Goal: Information Seeking & Learning: Learn about a topic

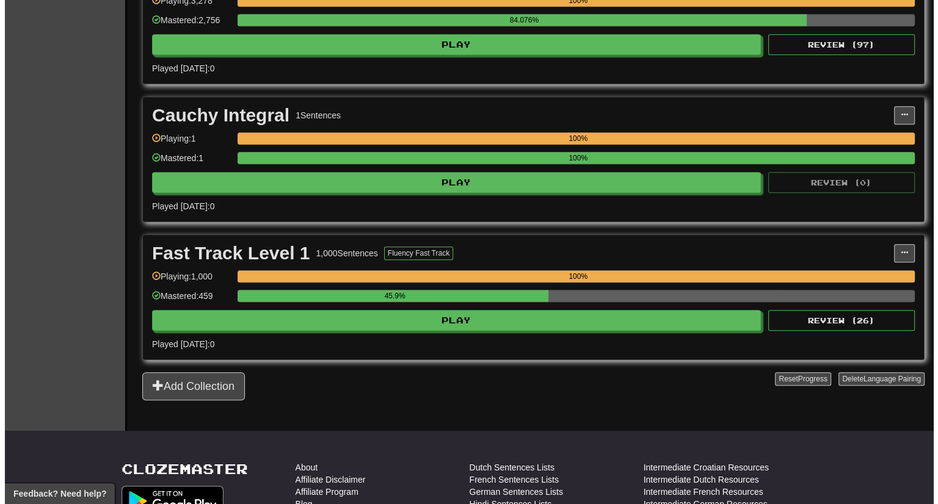
scroll to position [733, 0]
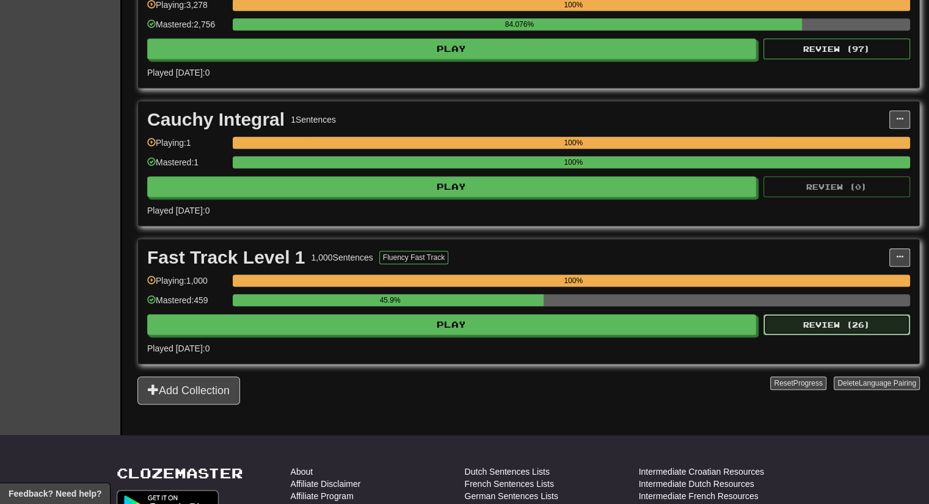
click at [791, 325] on button "Review ( 26 )" at bounding box center [836, 325] width 147 height 21
select select "***"
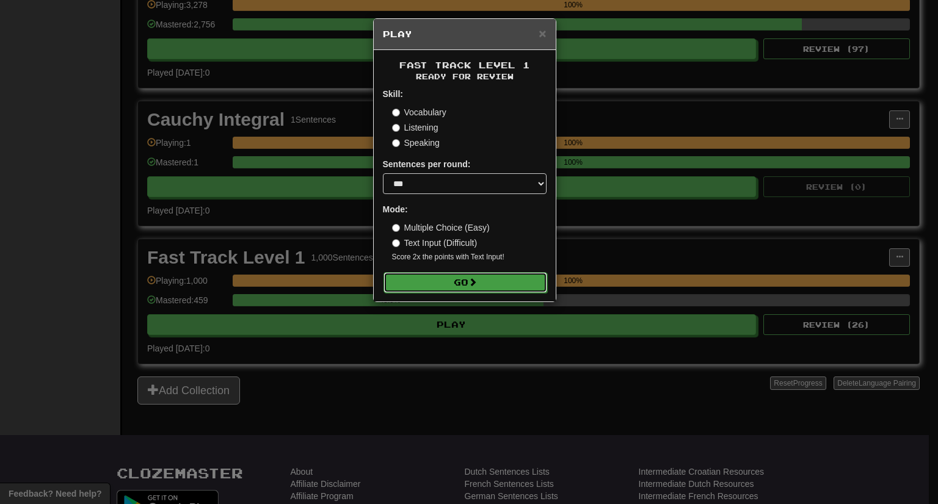
click at [473, 292] on button "Go" at bounding box center [466, 282] width 164 height 21
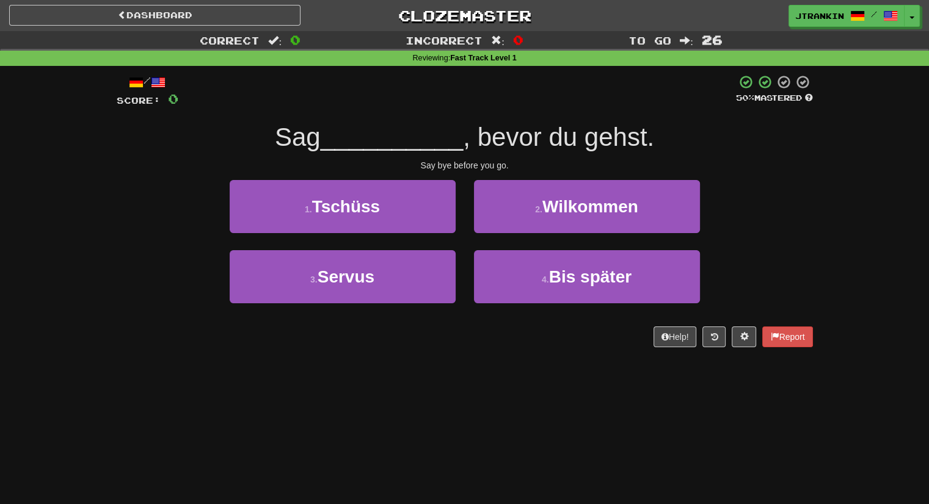
click at [285, 416] on div "Dashboard Clozemaster jtrankin / Toggle Dropdown Dashboard Leaderboard Activity…" at bounding box center [464, 252] width 929 height 504
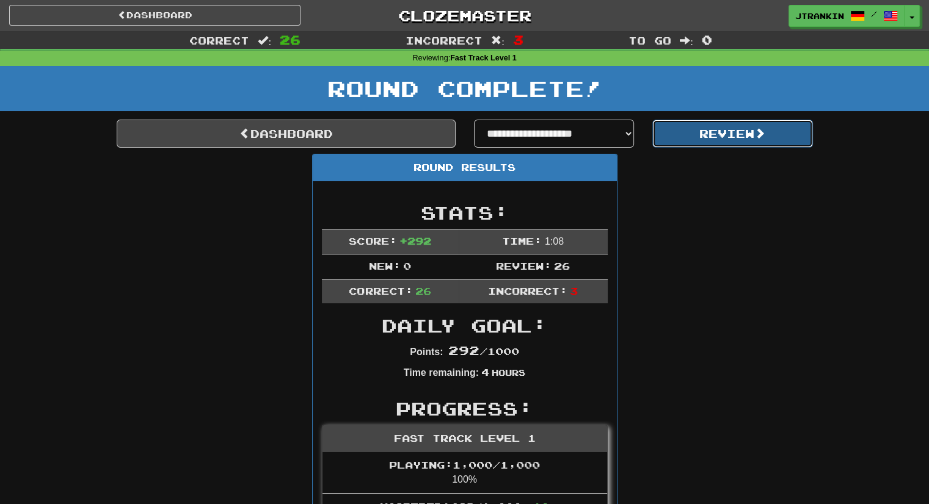
click at [735, 140] on button "Review" at bounding box center [732, 134] width 161 height 28
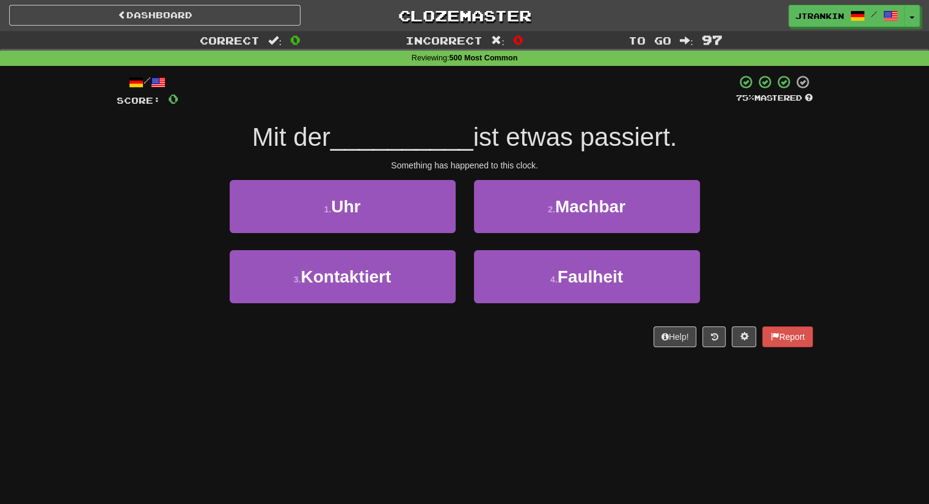
click at [829, 194] on div "Correct : 0 Incorrect : 0 To go : 97 Reviewing : 500 Most Common / Score: 0 75 …" at bounding box center [464, 197] width 929 height 333
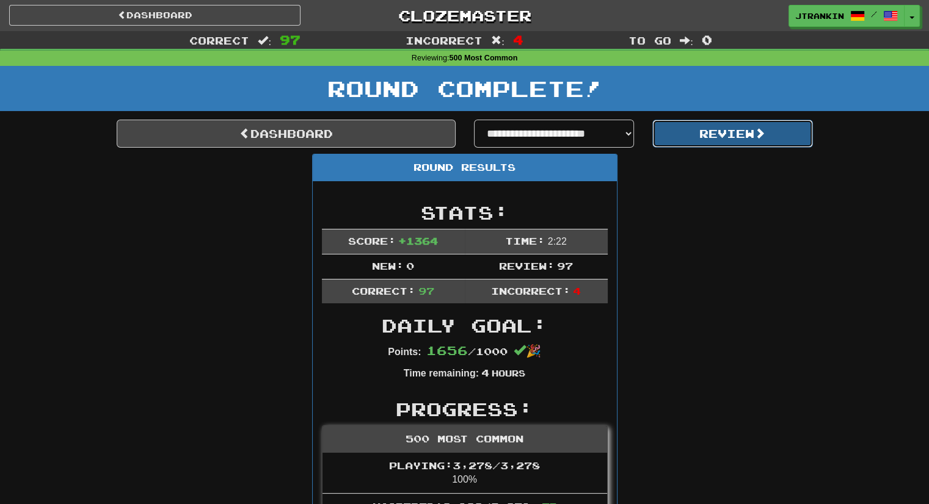
click at [765, 128] on span at bounding box center [759, 133] width 11 height 11
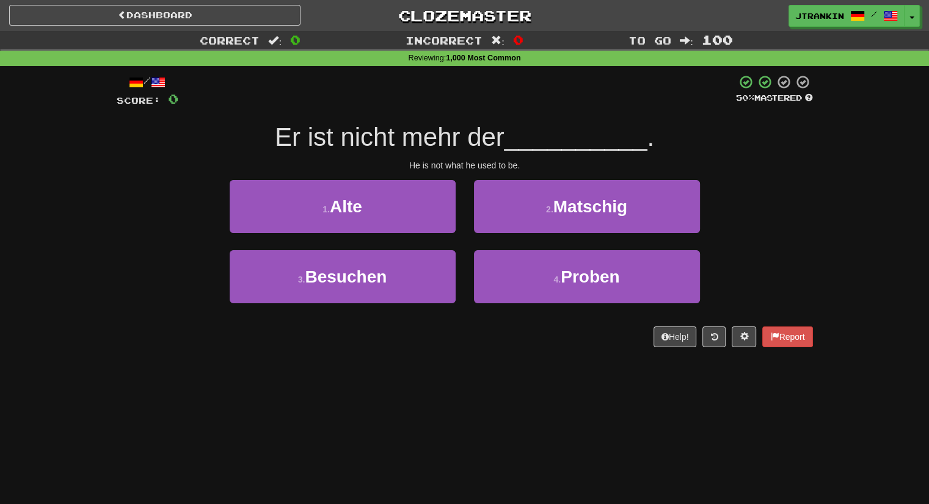
click at [821, 169] on div "/ Score: 0 50 % Mastered Er ist nicht mehr der __________ . He is not what he u…" at bounding box center [464, 215] width 715 height 299
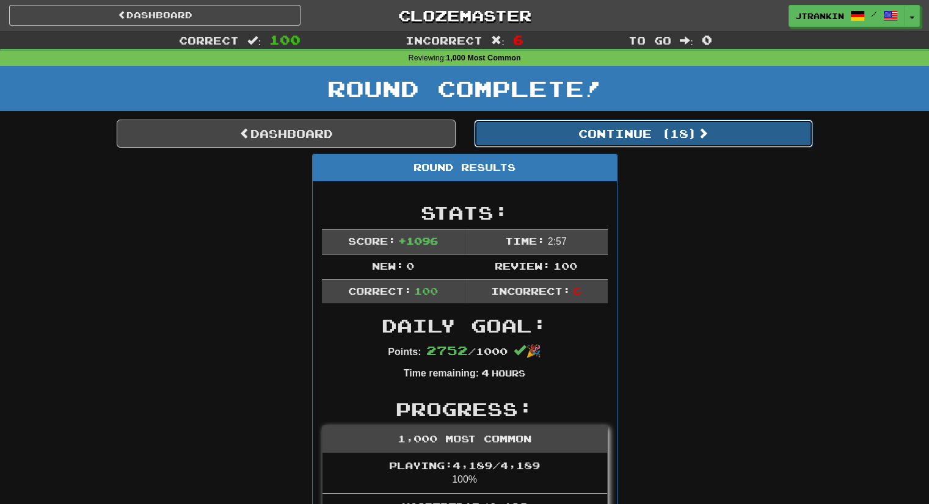
click at [785, 143] on button "Continue ( 18 )" at bounding box center [643, 134] width 339 height 28
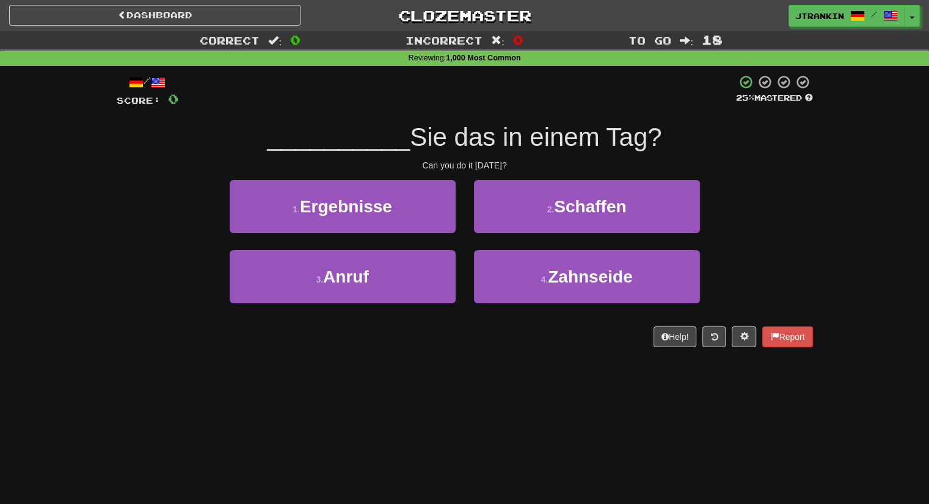
click at [876, 179] on div "Correct : 0 Incorrect : 0 To go : 18 Reviewing : 1,000 Most Common / Score: 0 2…" at bounding box center [464, 197] width 929 height 333
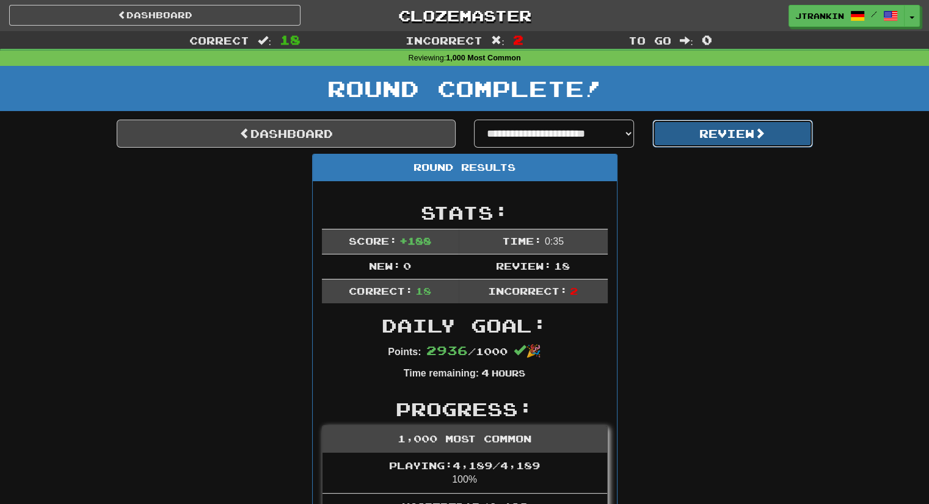
click at [780, 126] on button "Review" at bounding box center [732, 134] width 161 height 28
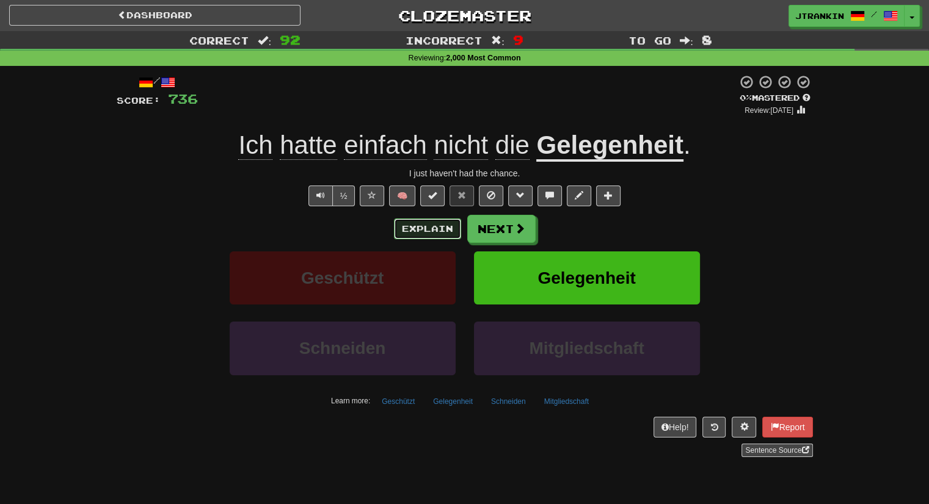
click at [435, 235] on button "Explain" at bounding box center [427, 229] width 67 height 21
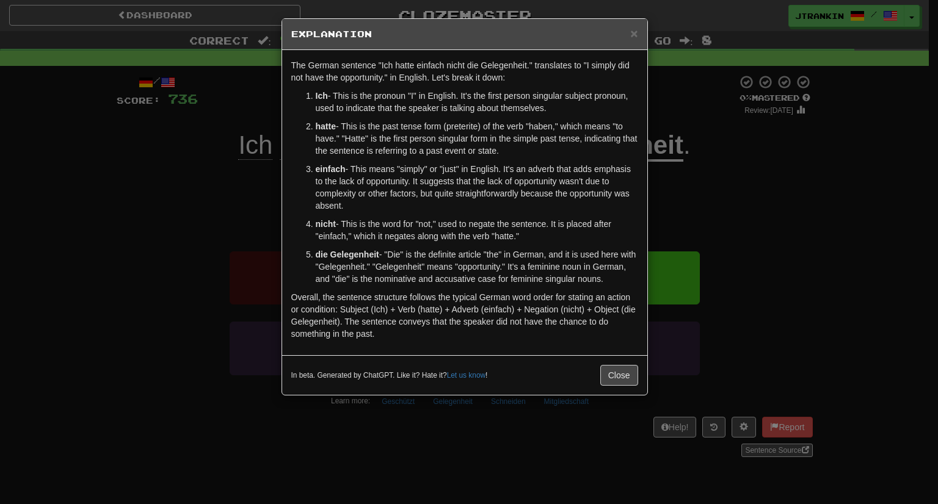
click at [846, 300] on div "× Explanation The German sentence "Ich hatte einfach nicht die Gelegenheit." tr…" at bounding box center [469, 252] width 938 height 504
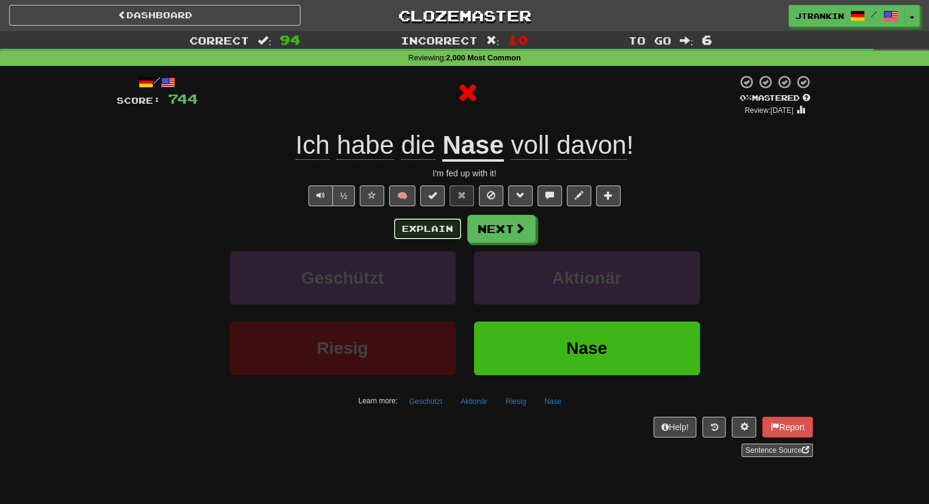
click at [432, 231] on button "Explain" at bounding box center [427, 229] width 67 height 21
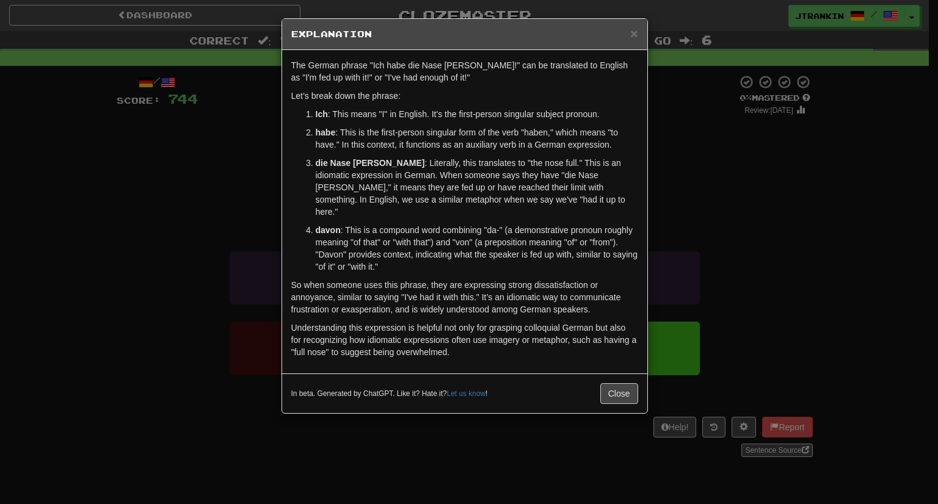
click at [806, 210] on div "× Explanation The German phrase "Ich habe die Nase voll davon!" can be translat…" at bounding box center [469, 252] width 938 height 504
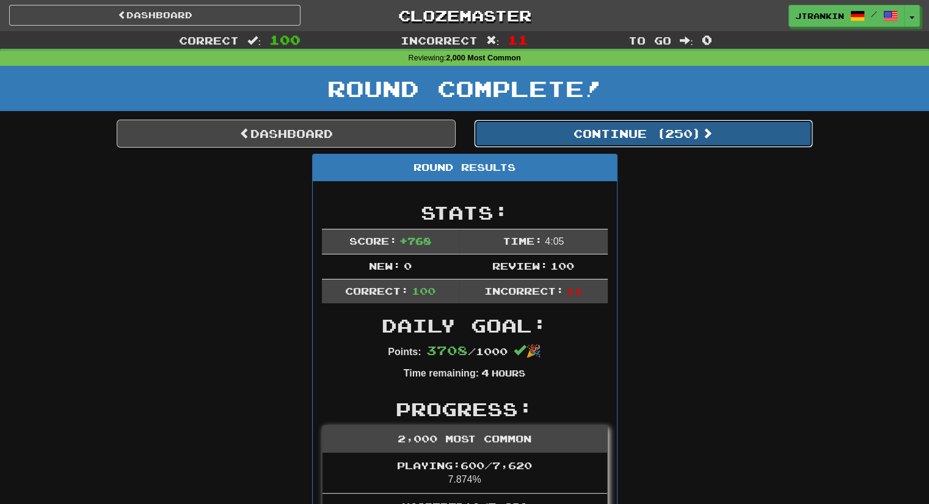
click at [723, 123] on button "Continue ( 250 )" at bounding box center [643, 134] width 339 height 28
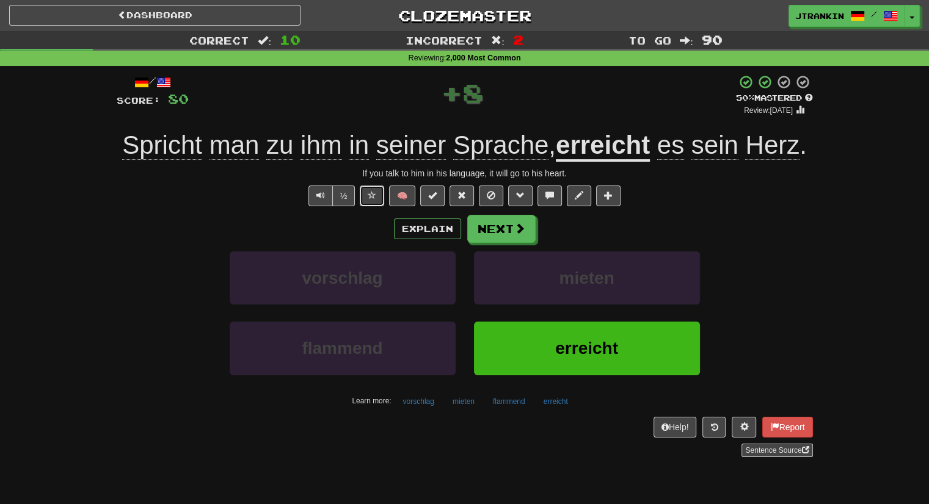
click at [371, 191] on span at bounding box center [372, 195] width 9 height 9
click at [473, 242] on button "Next" at bounding box center [502, 230] width 68 height 28
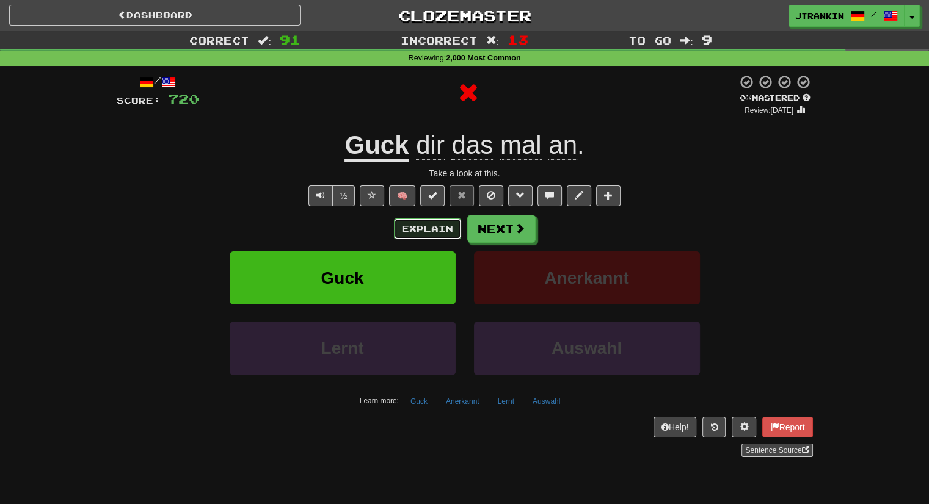
click at [418, 228] on button "Explain" at bounding box center [427, 229] width 67 height 21
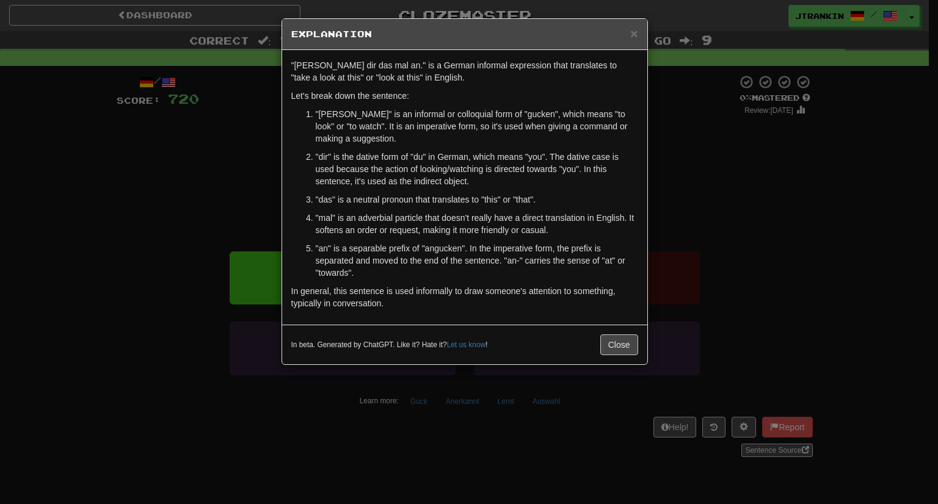
click at [719, 227] on div "× Explanation "Guck dir das mal an." is a German informal expression that trans…" at bounding box center [469, 252] width 938 height 504
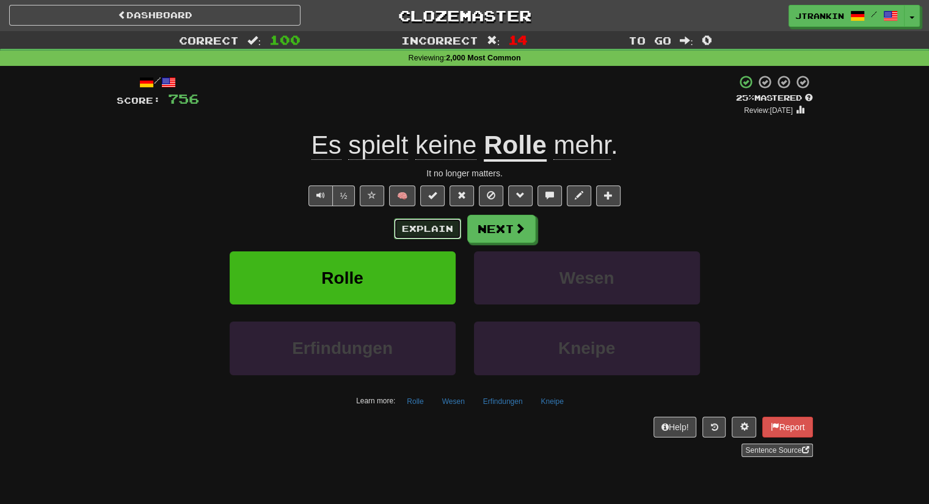
click at [445, 219] on button "Explain" at bounding box center [427, 229] width 67 height 21
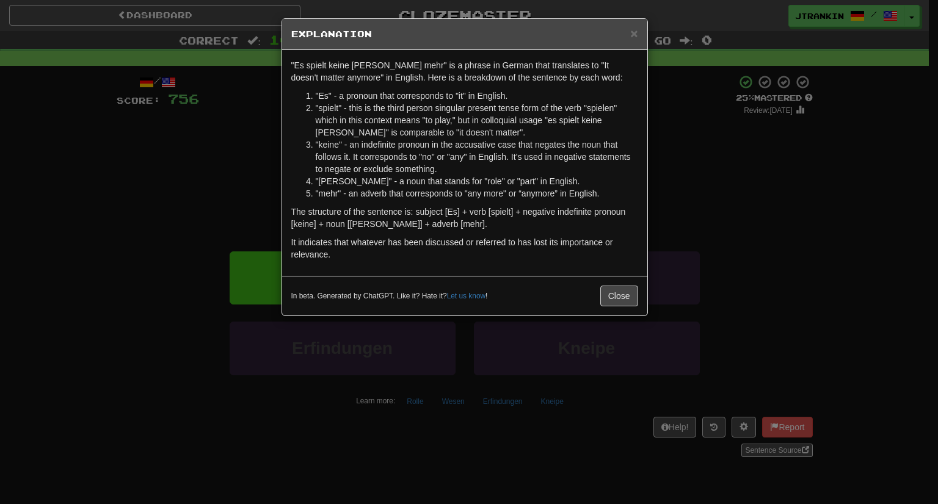
click at [870, 103] on div "× Explanation "Es spielt keine Rolle mehr" is a phrase in German that translate…" at bounding box center [469, 252] width 938 height 504
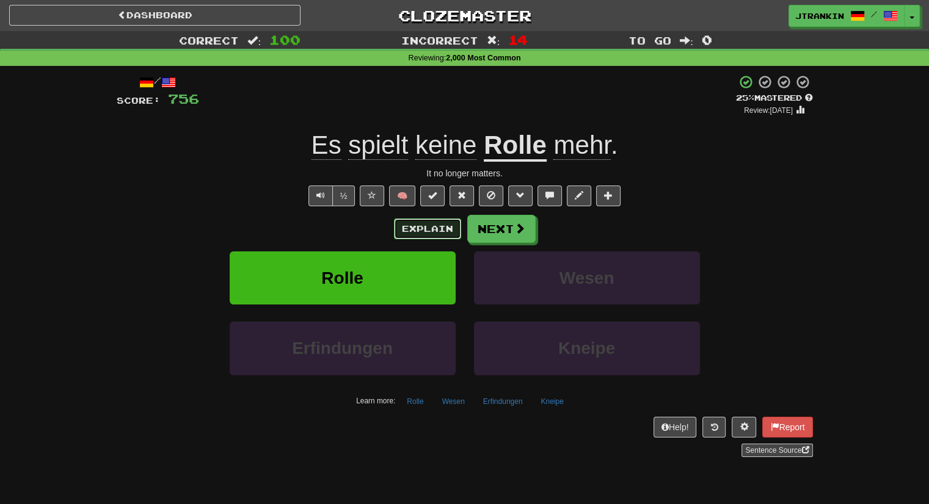
click at [428, 230] on button "Explain" at bounding box center [427, 229] width 67 height 21
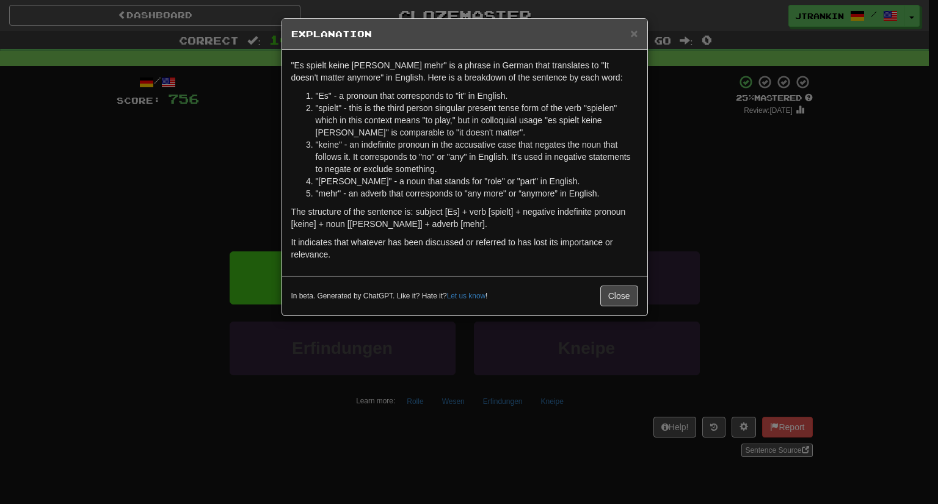
click at [669, 219] on div "× Explanation "Es spielt keine Rolle mehr" is a phrase in German that translate…" at bounding box center [469, 252] width 938 height 504
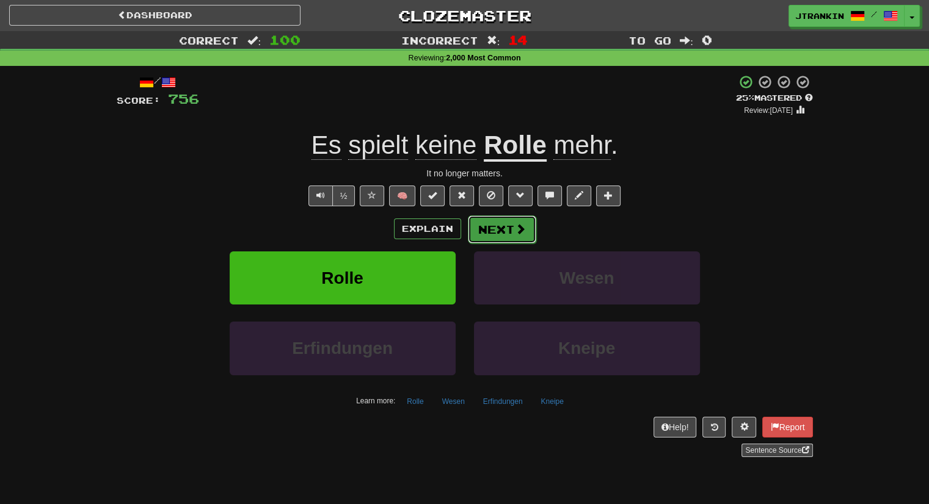
click at [511, 235] on button "Next" at bounding box center [502, 230] width 68 height 28
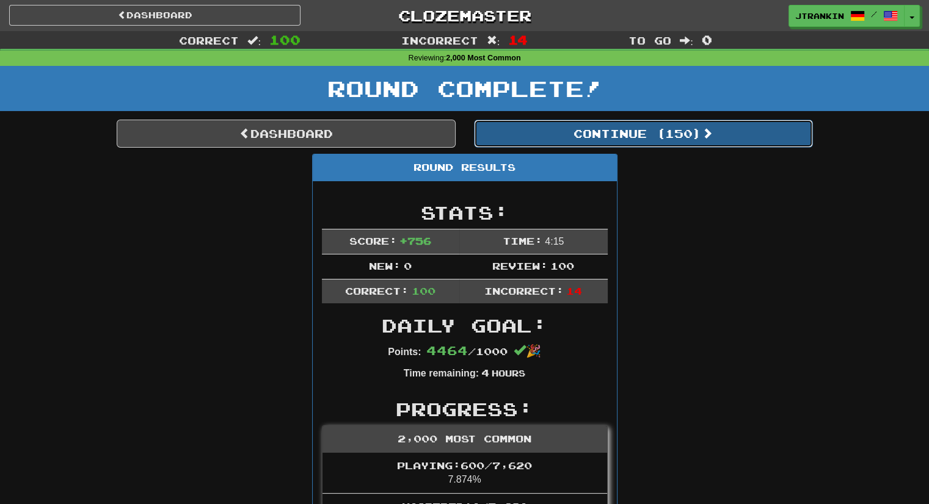
click at [713, 136] on span at bounding box center [707, 133] width 11 height 11
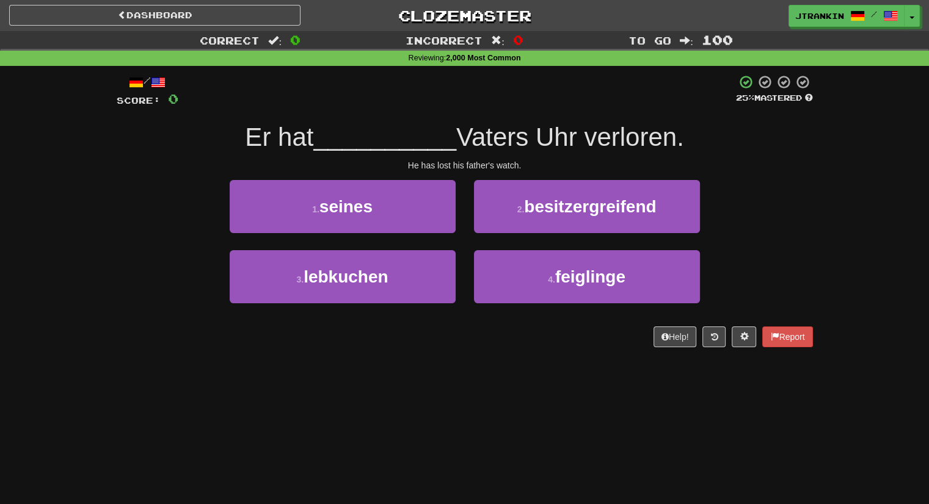
click at [834, 142] on div "Correct : 0 Incorrect : 0 To go : 100 Reviewing : 2,000 Most Common / Score: 0 …" at bounding box center [464, 197] width 929 height 333
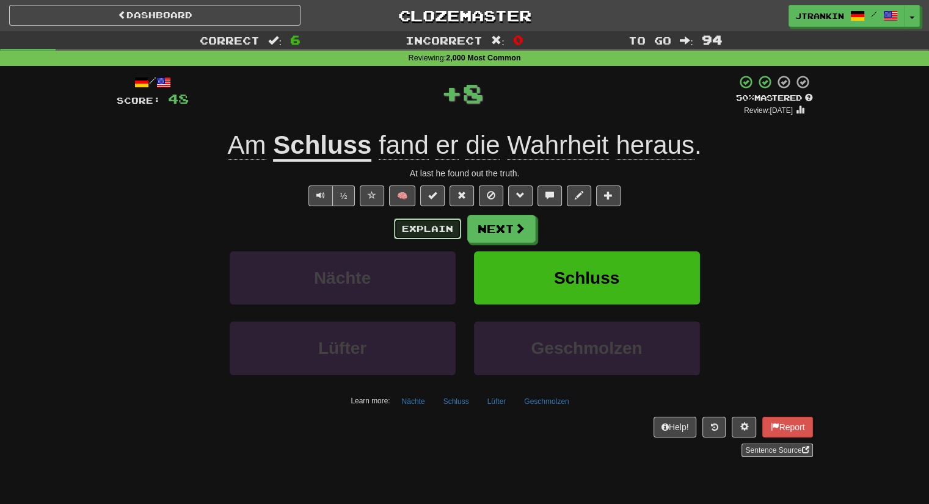
click at [422, 229] on button "Explain" at bounding box center [427, 229] width 67 height 21
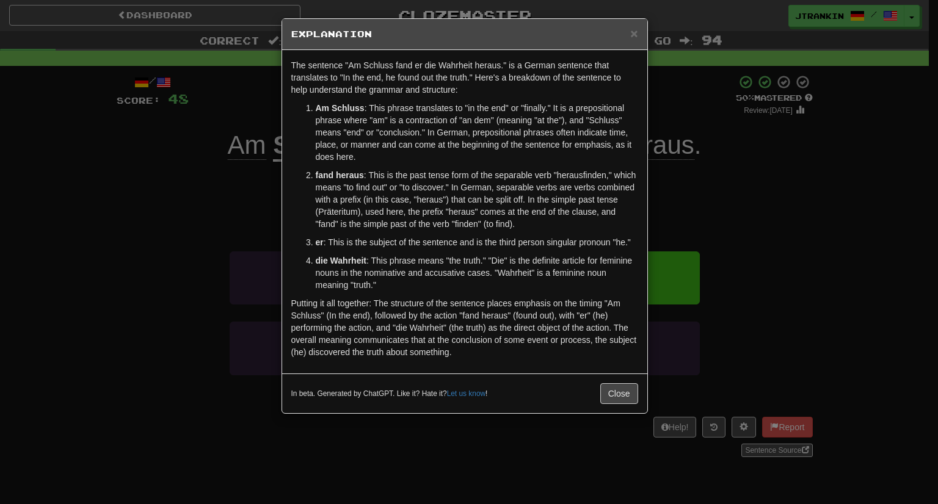
click at [847, 189] on div "× Explanation The sentence "Am Schluss fand er die Wahrheit heraus." is a Germa…" at bounding box center [469, 252] width 938 height 504
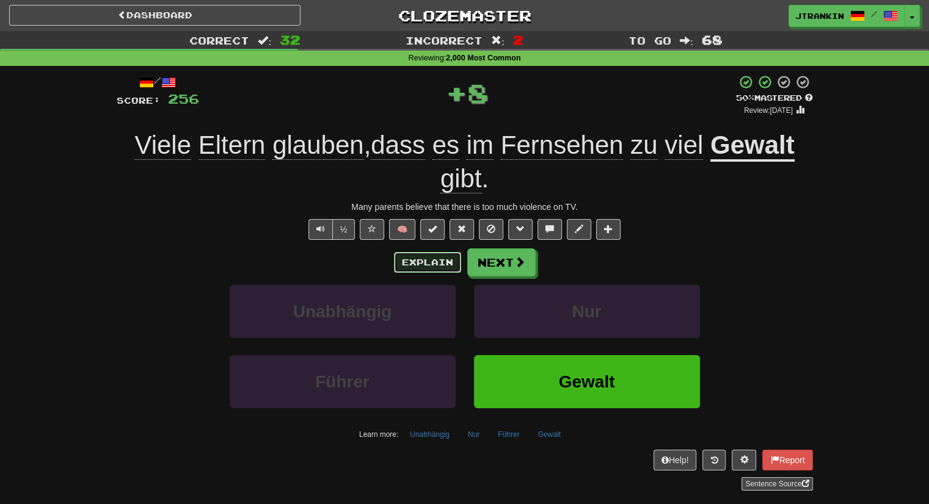
click at [444, 264] on button "Explain" at bounding box center [427, 262] width 67 height 21
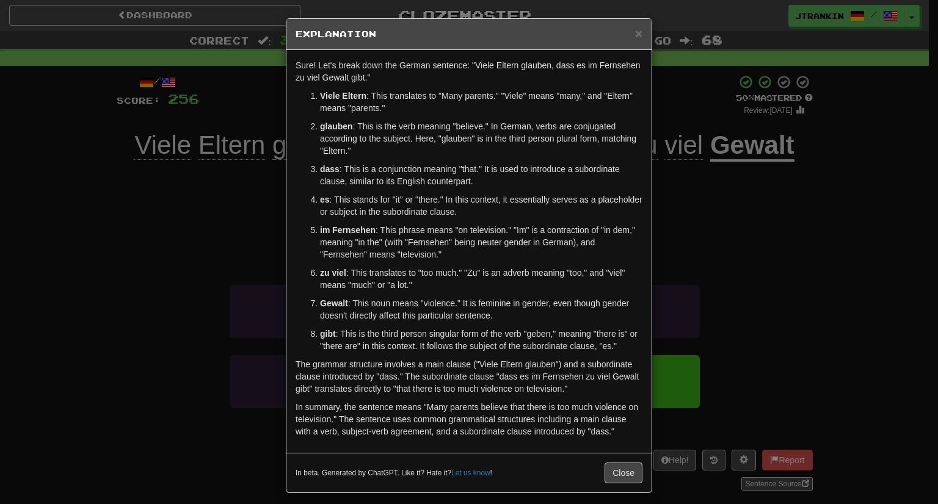
click at [728, 269] on div "× Explanation Sure! Let's break down the German sentence: "Viele Eltern glauben…" at bounding box center [469, 252] width 938 height 504
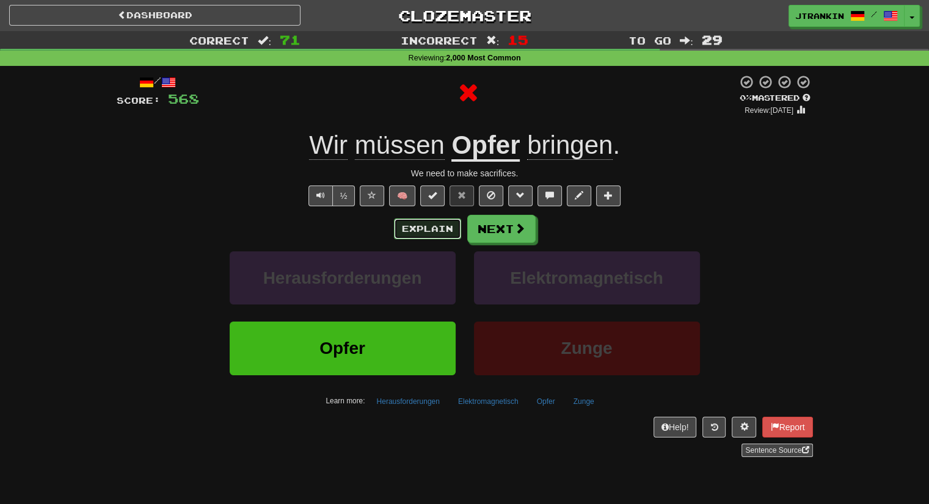
click at [445, 228] on button "Explain" at bounding box center [427, 229] width 67 height 21
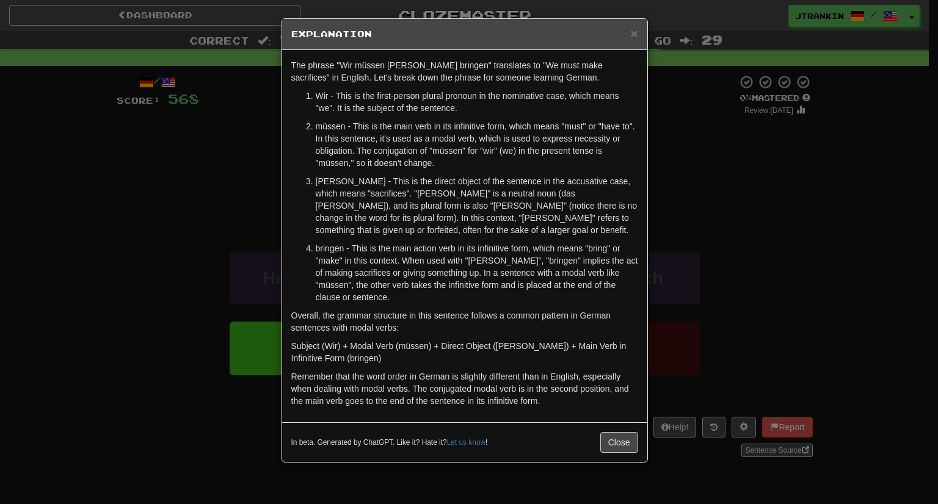
click at [743, 175] on div "× Explanation The phrase "Wir müssen Opfer bringen" translates to "We must make…" at bounding box center [469, 252] width 938 height 504
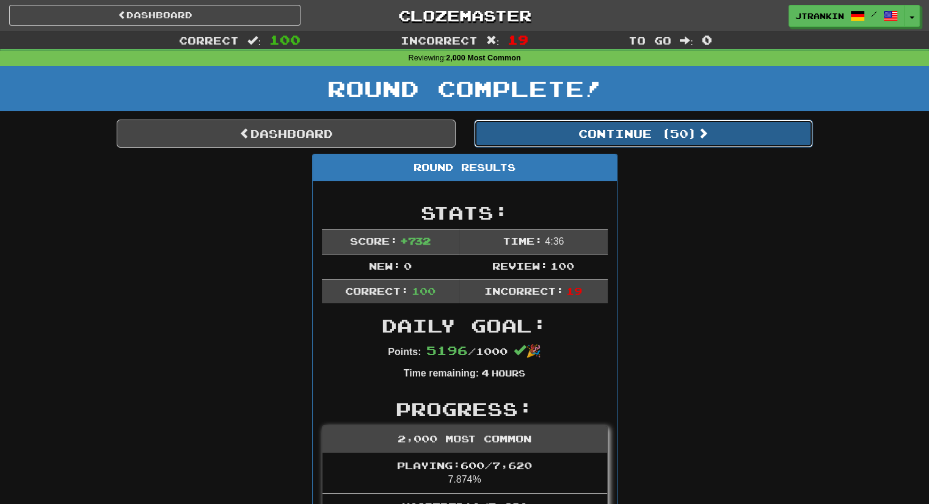
click at [743, 142] on button "Continue ( 50 )" at bounding box center [643, 134] width 339 height 28
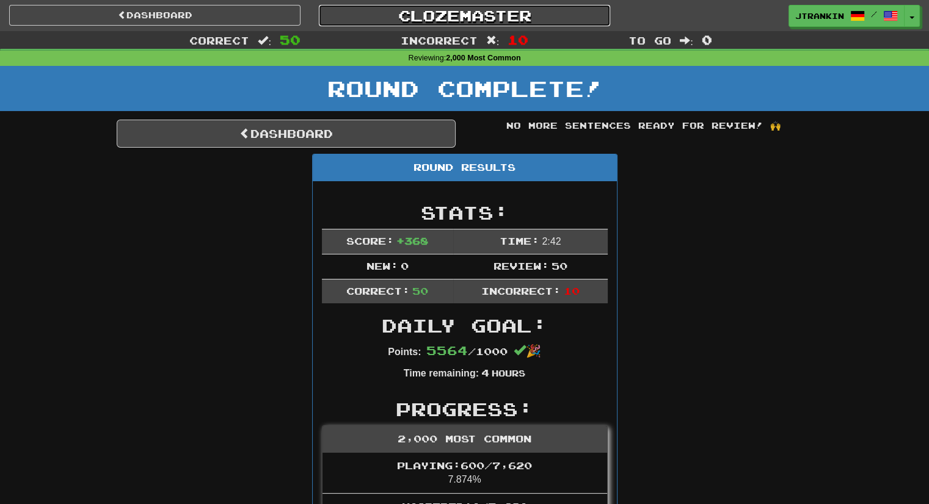
click at [529, 14] on link "Clozemaster" at bounding box center [464, 15] width 291 height 21
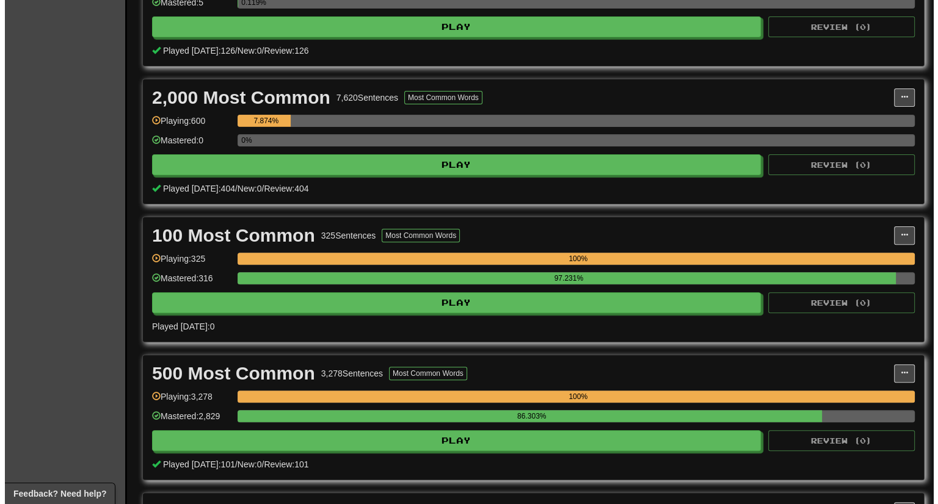
scroll to position [349, 0]
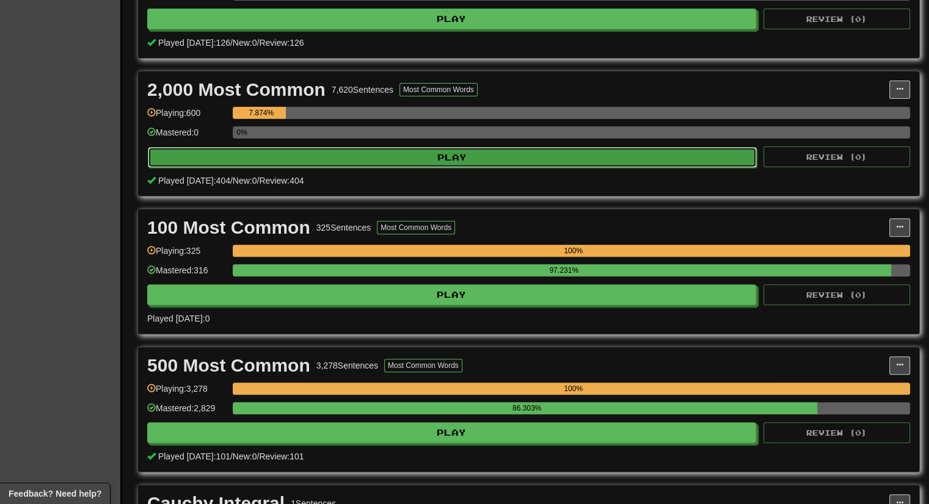
click at [665, 153] on button "Play" at bounding box center [452, 157] width 609 height 21
select select "***"
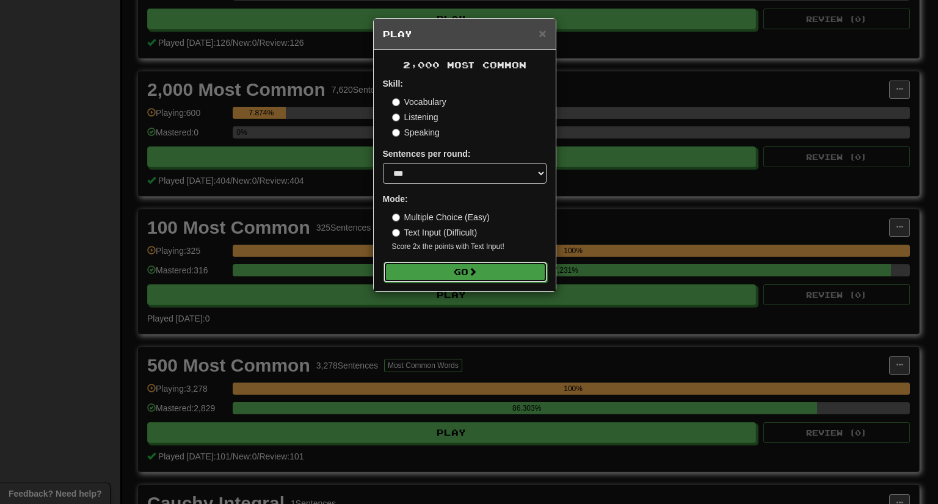
click at [520, 269] on button "Go" at bounding box center [466, 272] width 164 height 21
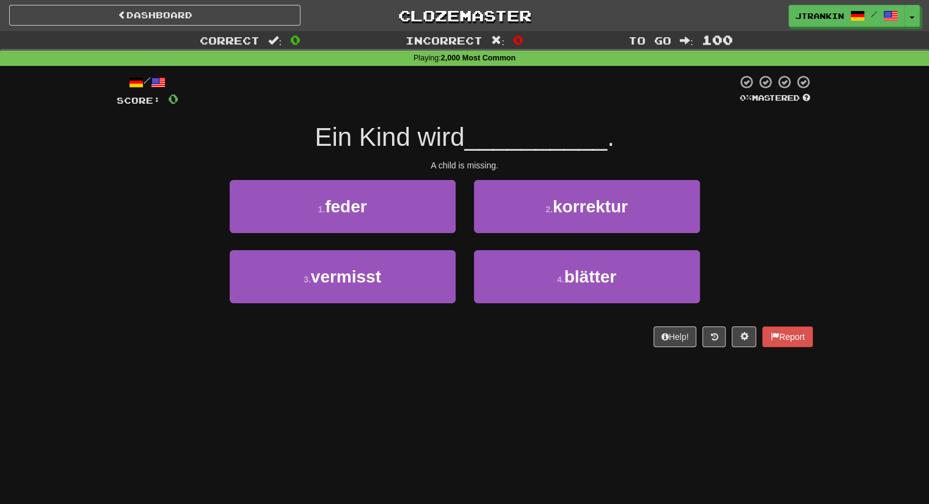
drag, startPoint x: 550, startPoint y: 354, endPoint x: 529, endPoint y: 365, distance: 23.2
click at [529, 365] on div "Dashboard Clozemaster jtrankin / Toggle Dropdown Dashboard Leaderboard Activity…" at bounding box center [464, 252] width 929 height 504
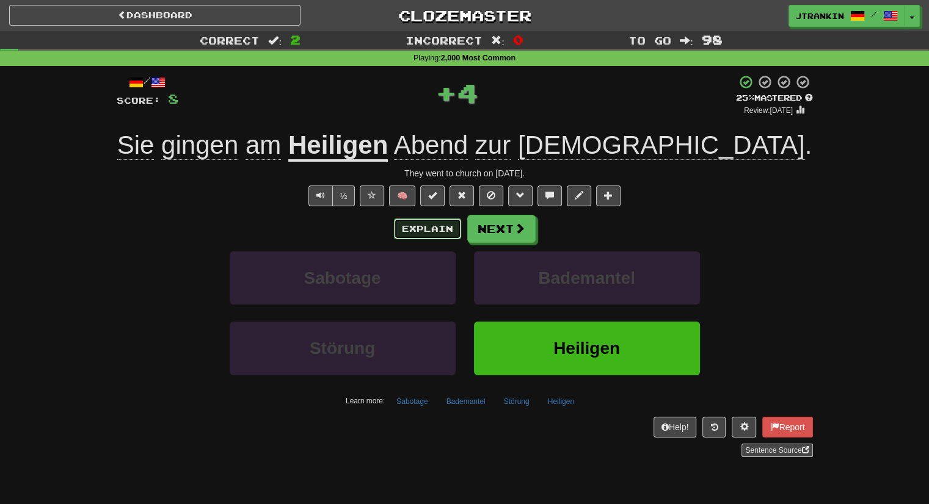
click at [410, 223] on button "Explain" at bounding box center [427, 229] width 67 height 21
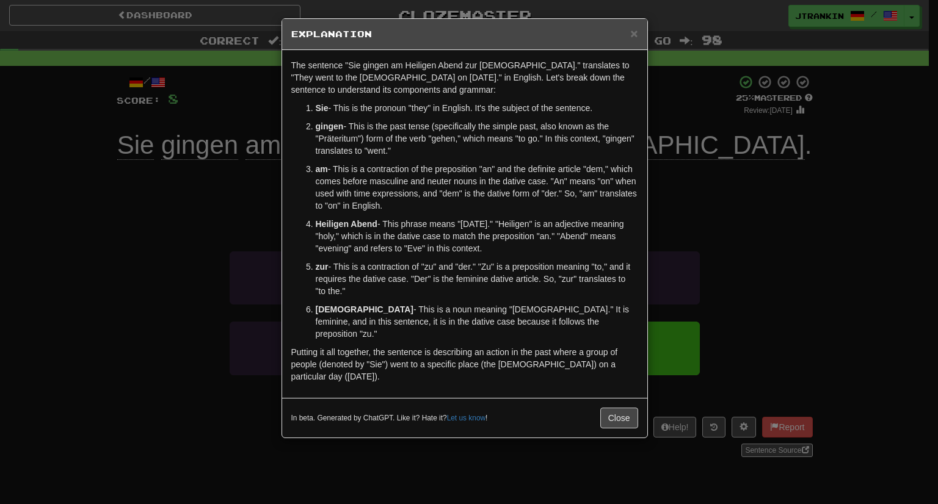
drag, startPoint x: 915, startPoint y: 282, endPoint x: 840, endPoint y: 227, distance: 92.7
click at [840, 227] on div "× Explanation The sentence "Sie gingen am [DEMOGRAPHIC_DATA]." translates to "T…" at bounding box center [469, 252] width 938 height 504
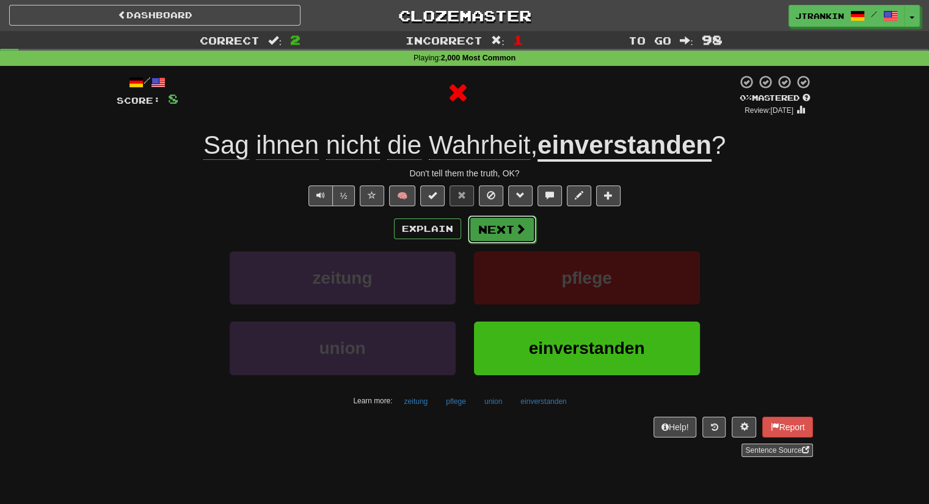
click at [517, 229] on span at bounding box center [520, 229] width 11 height 11
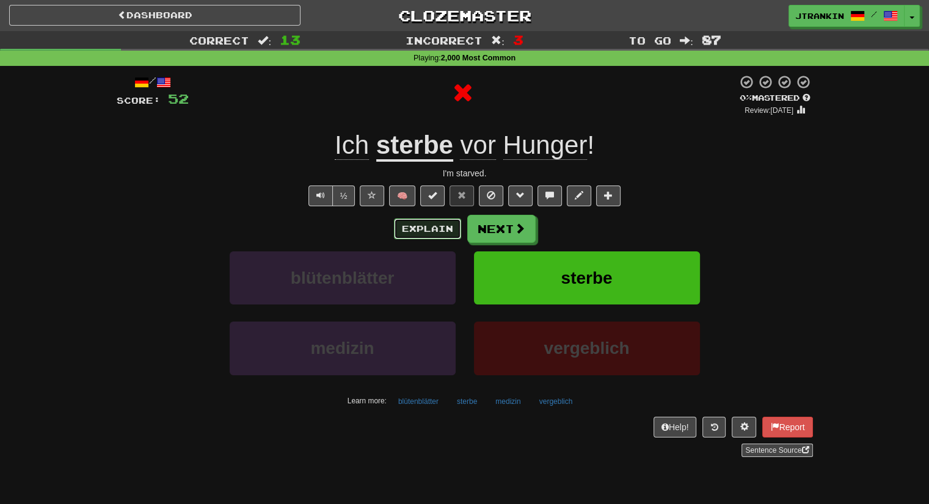
click at [435, 231] on button "Explain" at bounding box center [427, 229] width 67 height 21
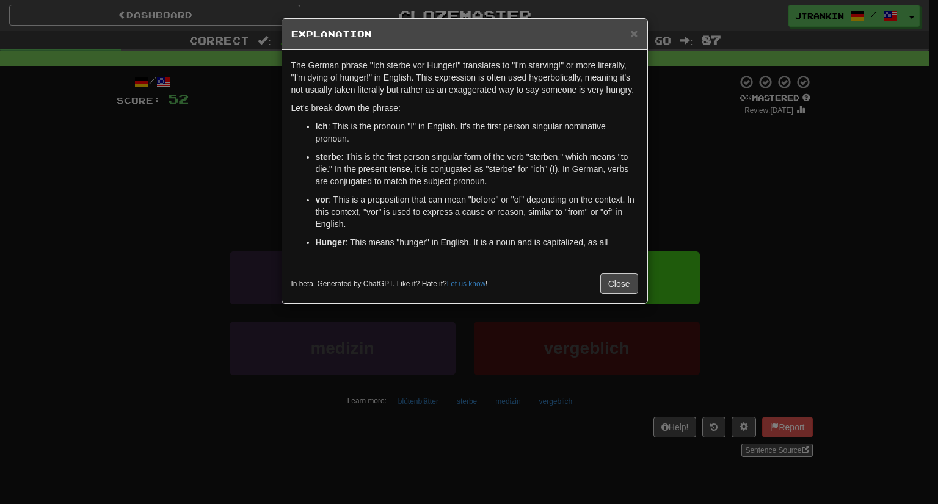
click at [778, 207] on div "× Explanation The German phrase "Ich sterbe vor Hunger!" translates to "I'm sta…" at bounding box center [469, 252] width 938 height 504
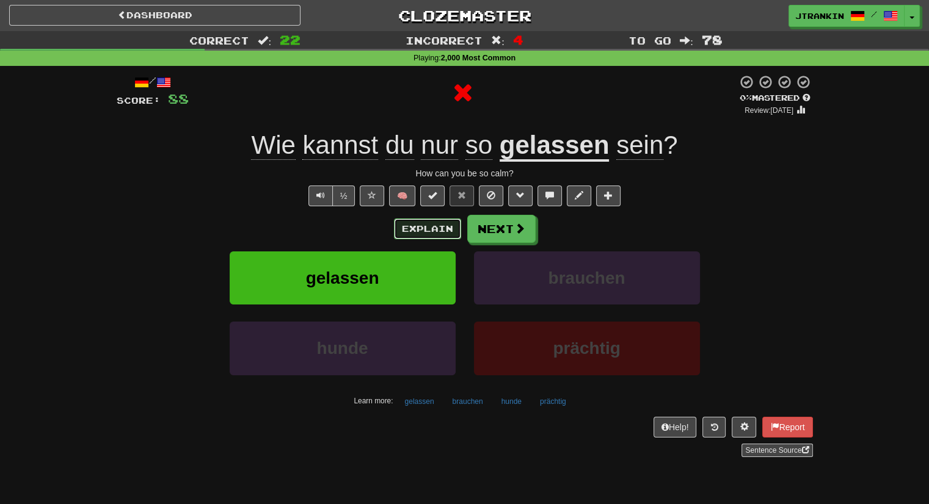
click at [442, 233] on button "Explain" at bounding box center [427, 229] width 67 height 21
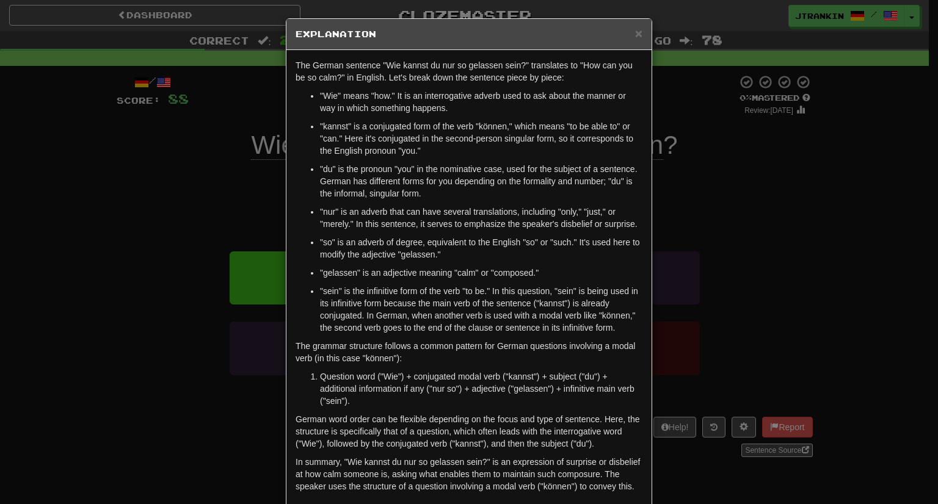
click at [750, 219] on div "× Explanation The German sentence "Wie kannst du nur so gelassen sein?" transla…" at bounding box center [469, 252] width 938 height 504
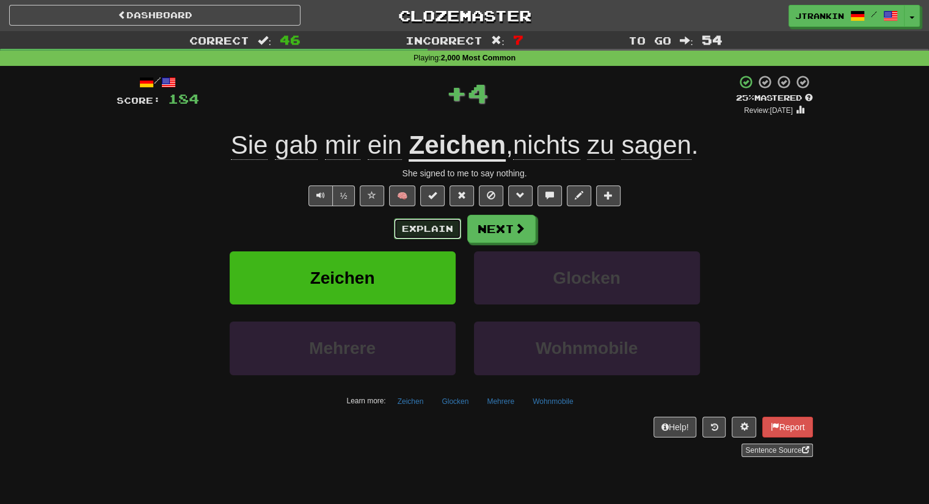
click at [422, 229] on button "Explain" at bounding box center [427, 229] width 67 height 21
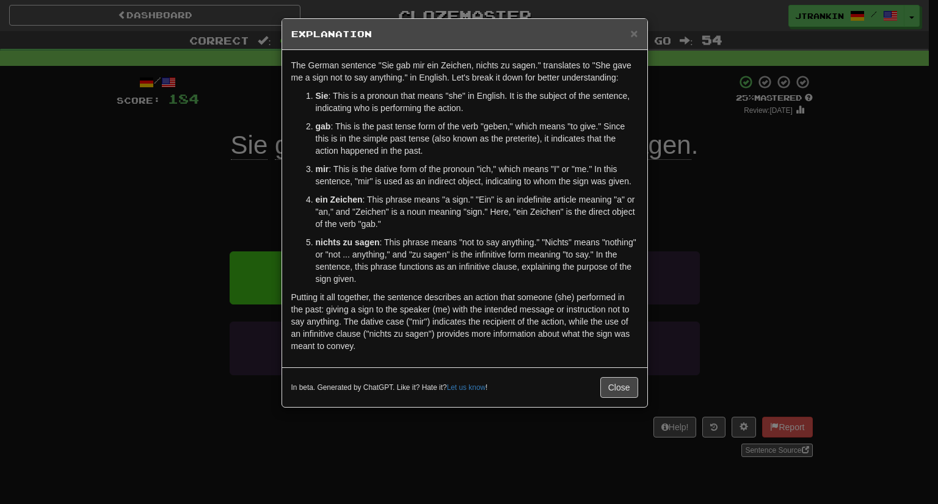
click at [699, 213] on div "× Explanation The German sentence "Sie gab mir ein Zeichen, nichts zu sagen." t…" at bounding box center [469, 252] width 938 height 504
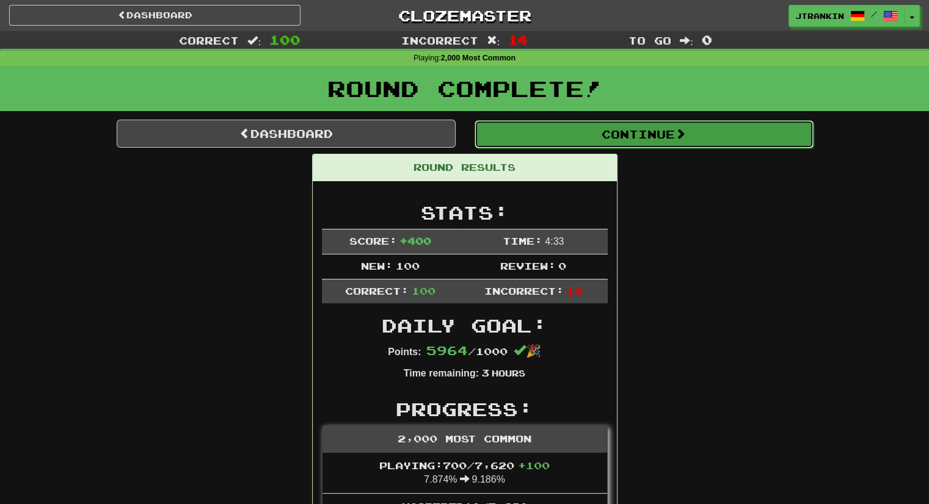
click at [724, 133] on button "Continue" at bounding box center [644, 134] width 339 height 28
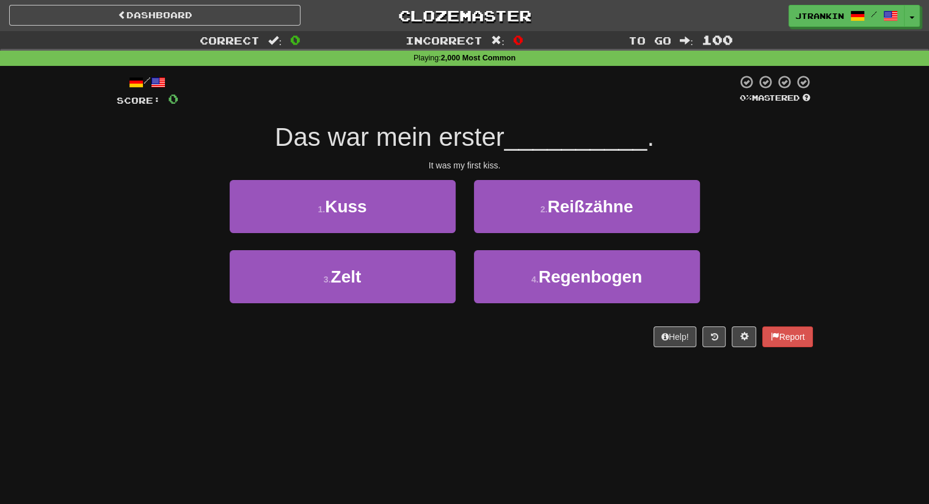
click at [857, 186] on div "Correct : 0 Incorrect : 0 To go : 100 Playing : 2,000 Most Common / Score: 0 0 …" at bounding box center [464, 197] width 929 height 333
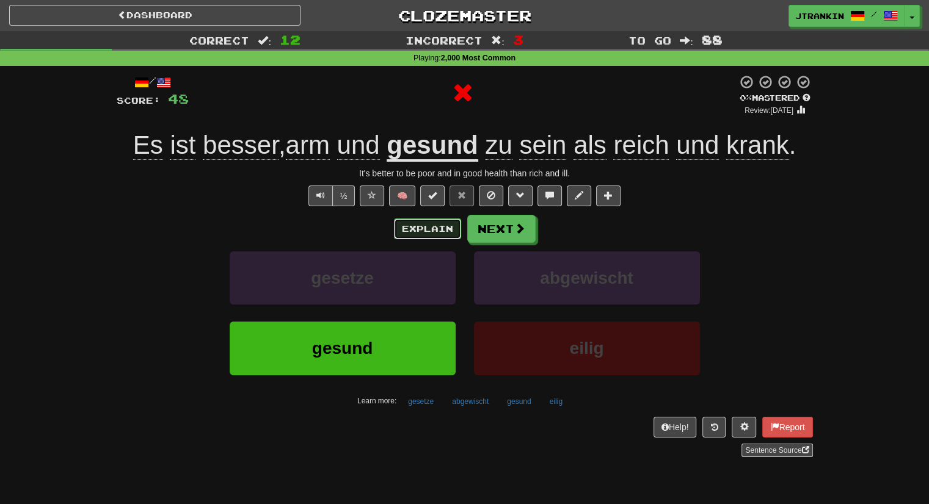
click at [456, 219] on button "Explain" at bounding box center [427, 229] width 67 height 21
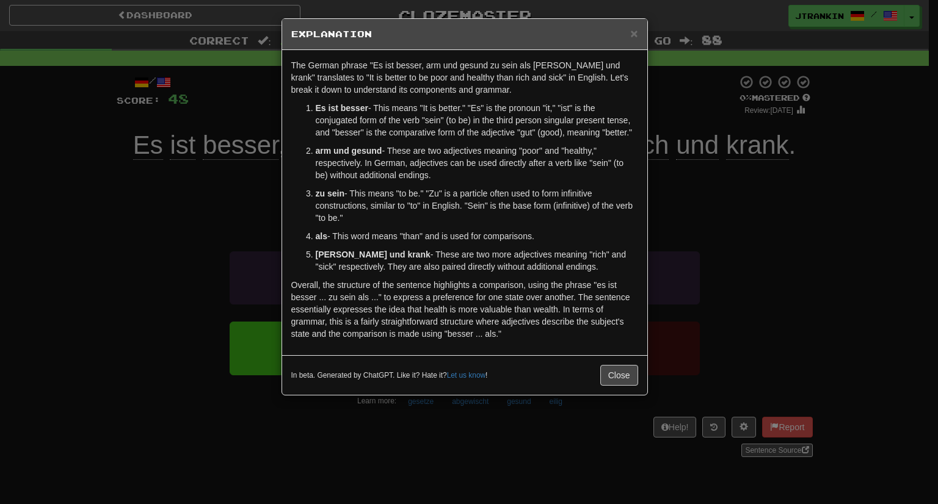
click at [728, 177] on div "× Explanation The German phrase "Es ist besser, arm und gesund zu sein als [PER…" at bounding box center [469, 252] width 938 height 504
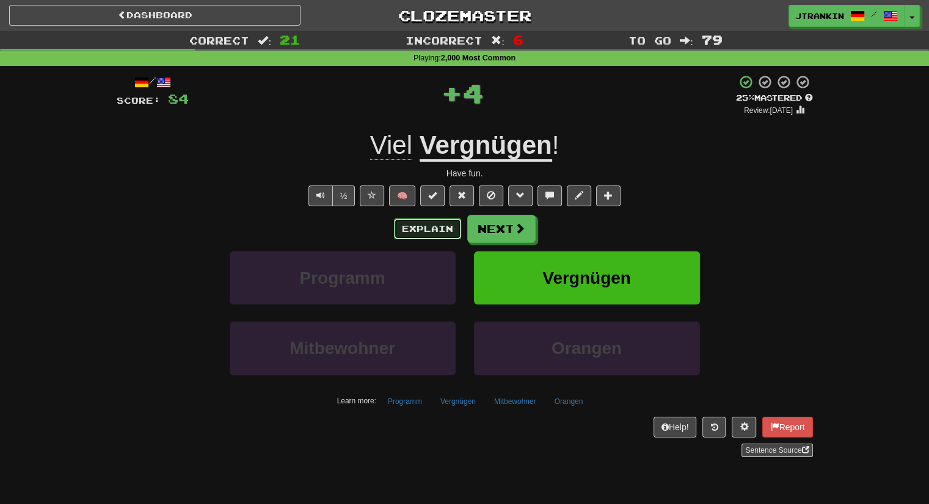
click at [421, 225] on button "Explain" at bounding box center [427, 229] width 67 height 21
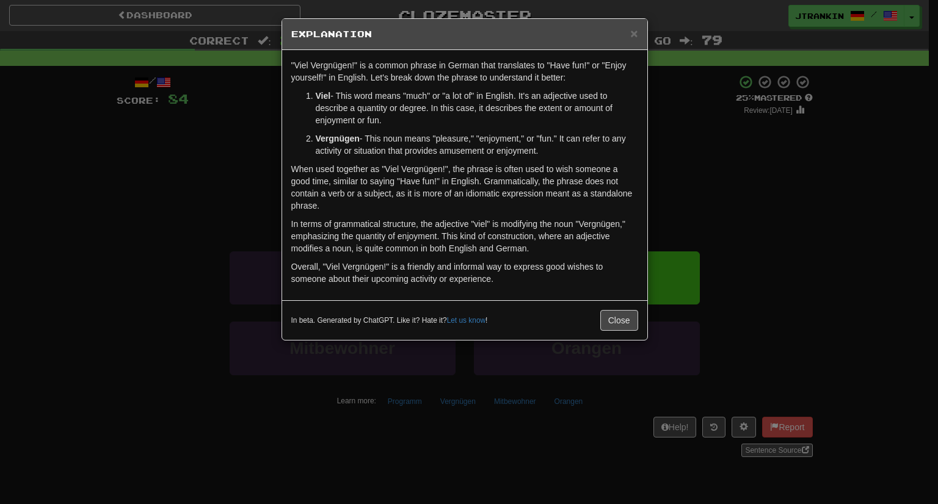
click at [799, 180] on div "× Explanation "Viel Vergnügen!" is a common phrase in German that translates to…" at bounding box center [469, 252] width 938 height 504
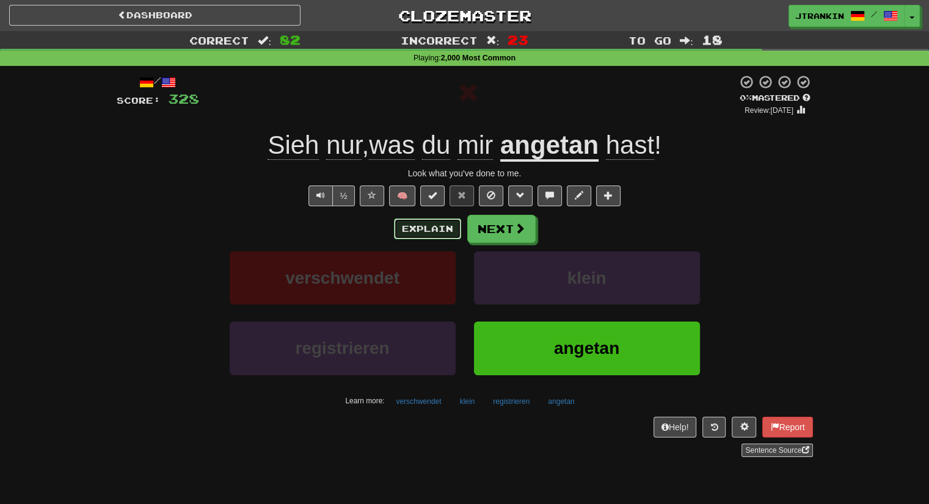
click at [448, 233] on button "Explain" at bounding box center [427, 229] width 67 height 21
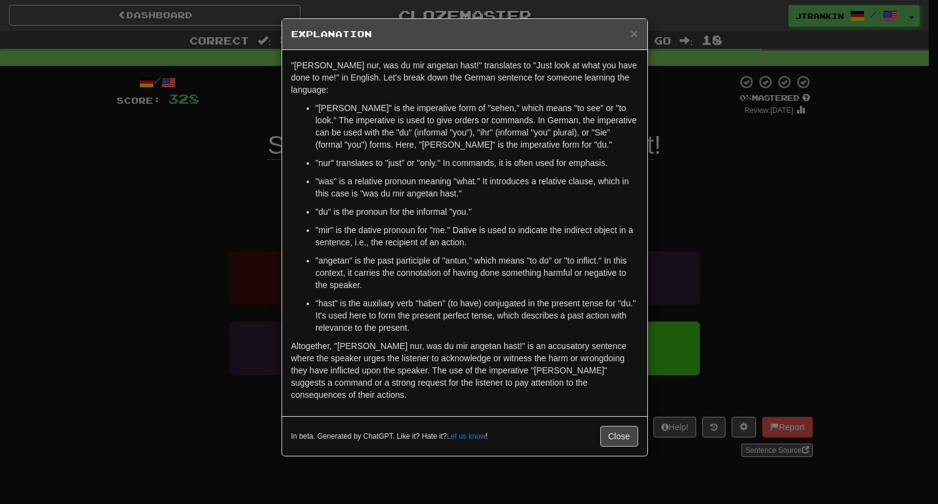
click at [653, 247] on div "× Explanation "[PERSON_NAME] nur, was du mir angetan hast!" translates to "Just…" at bounding box center [469, 252] width 938 height 504
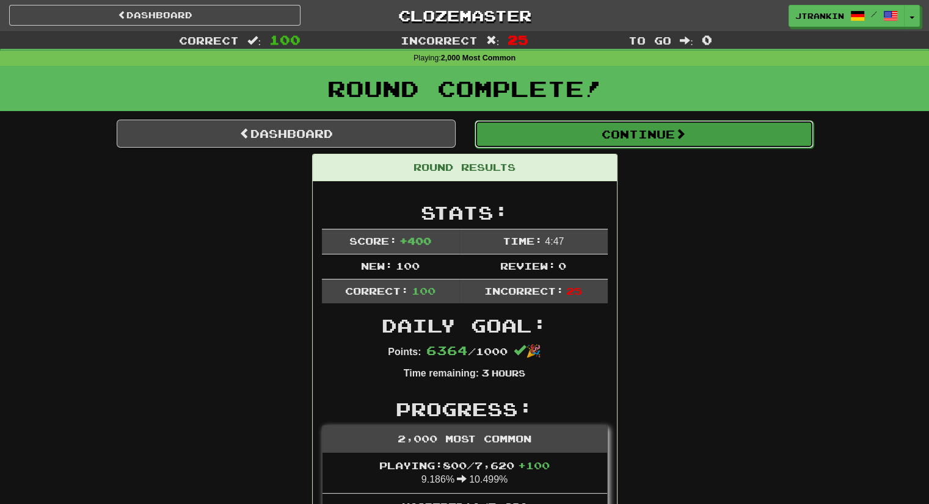
click at [767, 147] on button "Continue" at bounding box center [644, 134] width 339 height 28
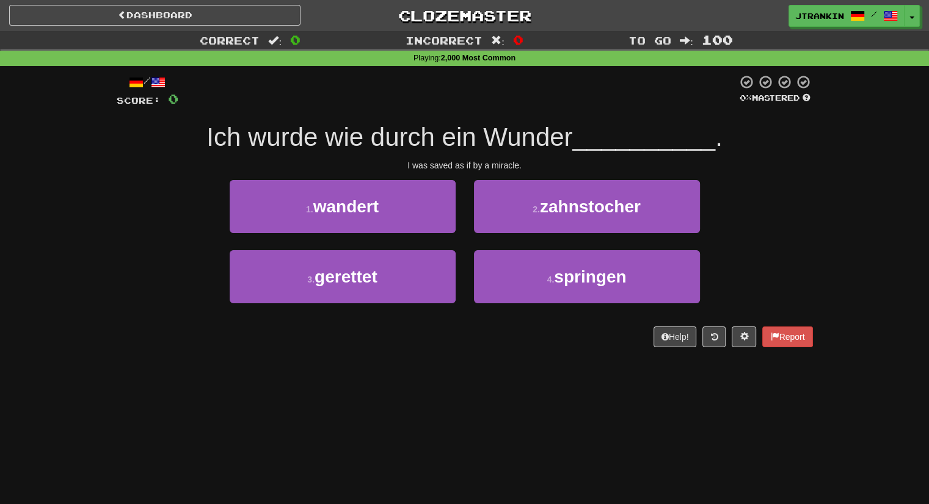
click at [767, 147] on div "Ich wurde wie durch ein Wunder __________ ." at bounding box center [465, 138] width 696 height 34
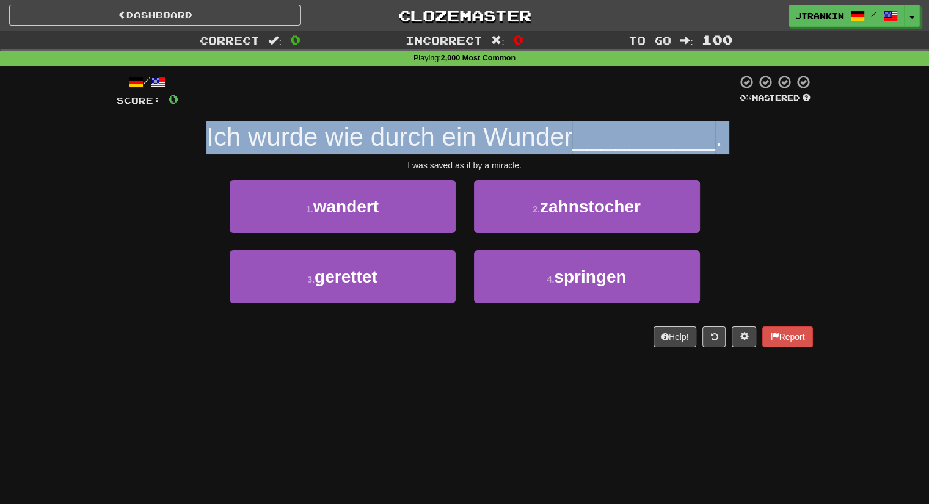
click at [767, 147] on div "Ich wurde wie durch ein Wunder __________ ." at bounding box center [465, 138] width 696 height 34
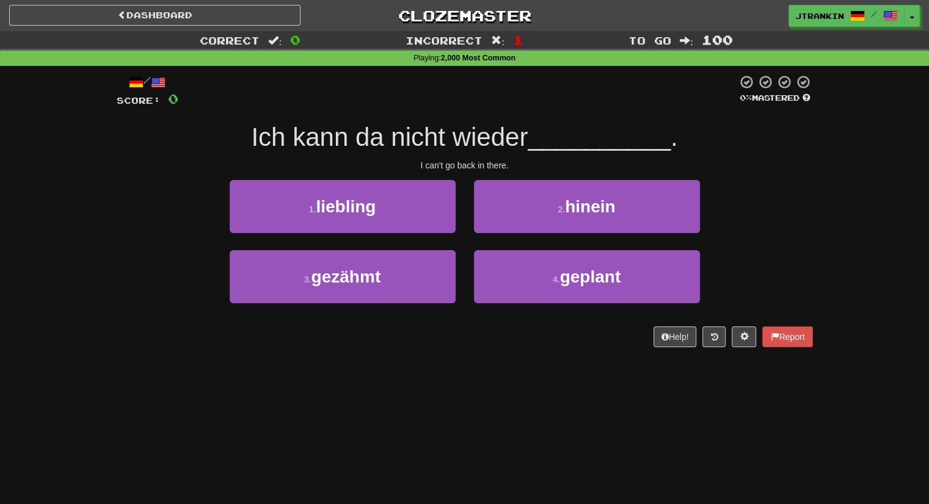
click at [796, 203] on div "1 . liebling 2 . hinein" at bounding box center [464, 215] width 733 height 70
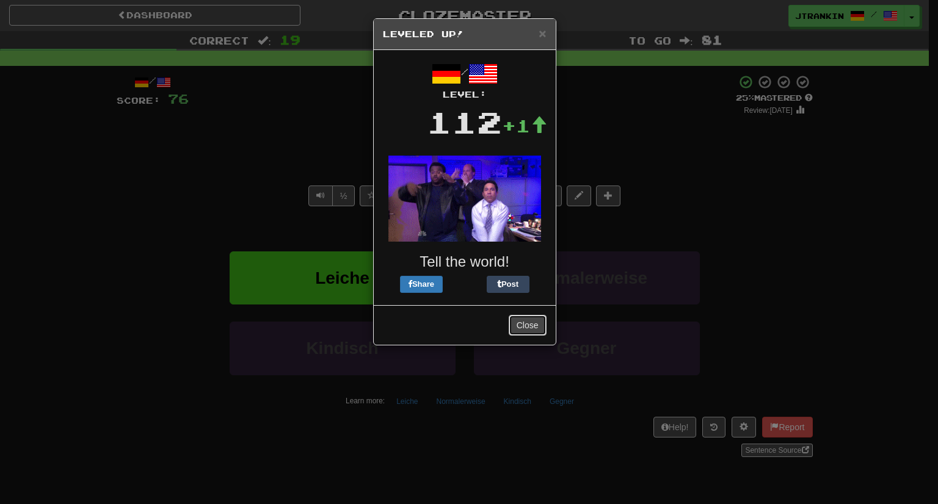
click at [525, 322] on button "Close" at bounding box center [528, 325] width 38 height 21
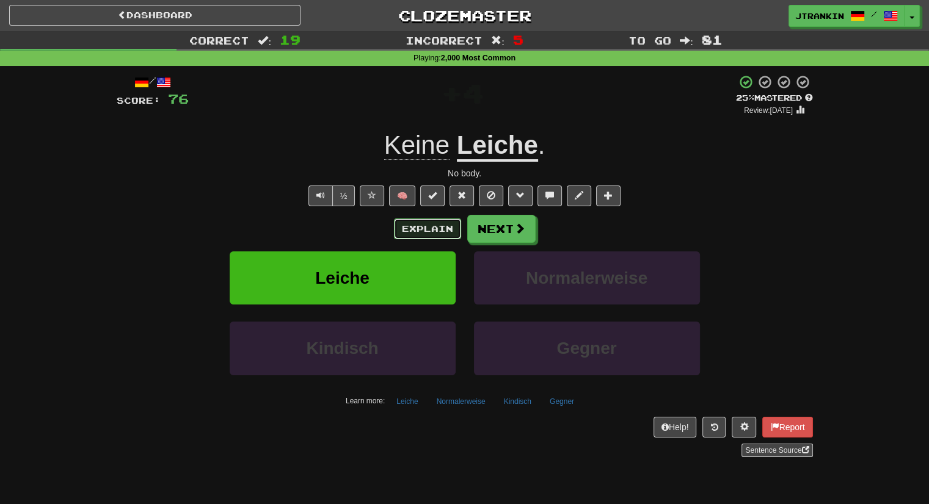
click at [443, 235] on button "Explain" at bounding box center [427, 229] width 67 height 21
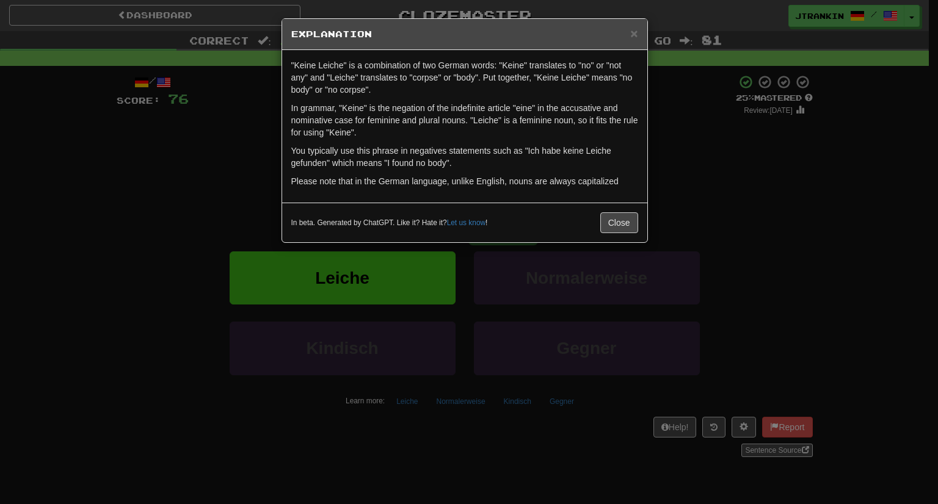
click at [804, 203] on div "× Explanation "Keine Leiche" is a combination of two German words: "Keine" tran…" at bounding box center [469, 252] width 938 height 504
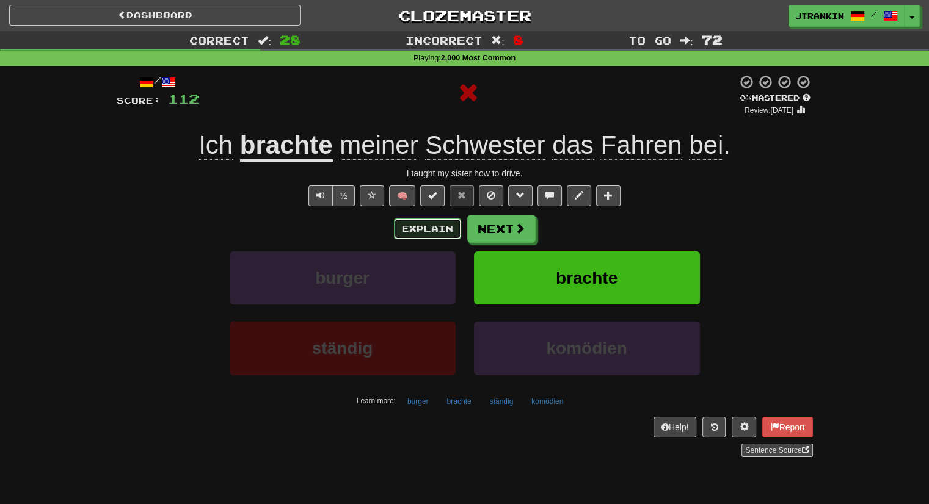
click at [420, 227] on button "Explain" at bounding box center [427, 229] width 67 height 21
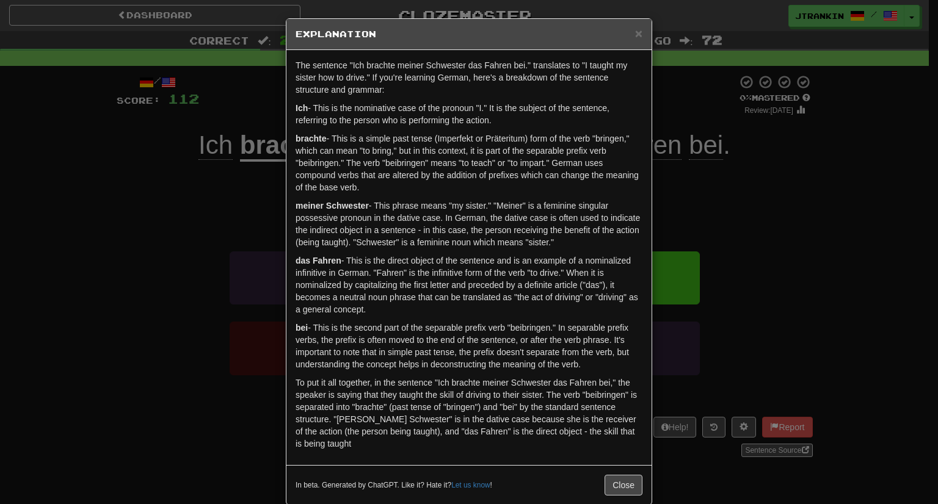
click at [791, 145] on div "× Explanation The sentence "Ich brachte meiner Schwester das Fahren bei." trans…" at bounding box center [469, 252] width 938 height 504
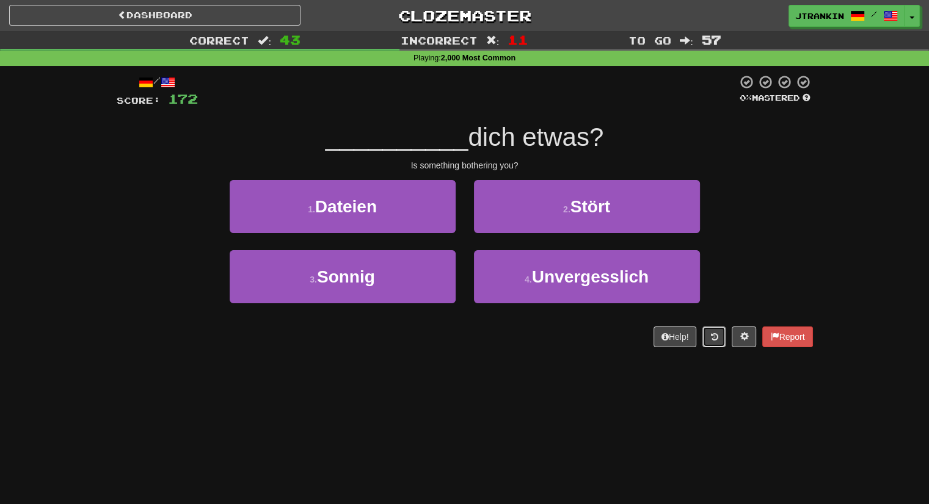
click at [721, 332] on button at bounding box center [713, 337] width 23 height 21
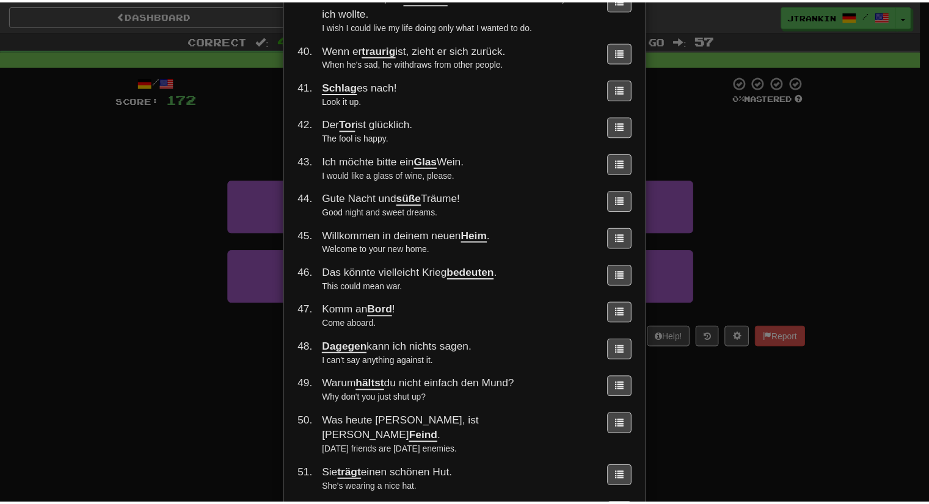
scroll to position [1707, 0]
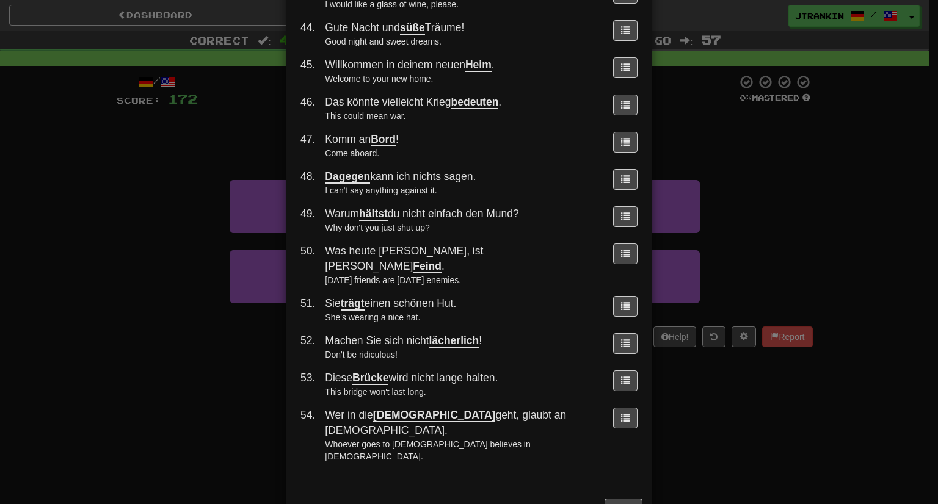
click at [726, 440] on div "× Round History 1 . Ich wurde wie durch ein Wunder gerettet . I was saved as if…" at bounding box center [469, 252] width 938 height 504
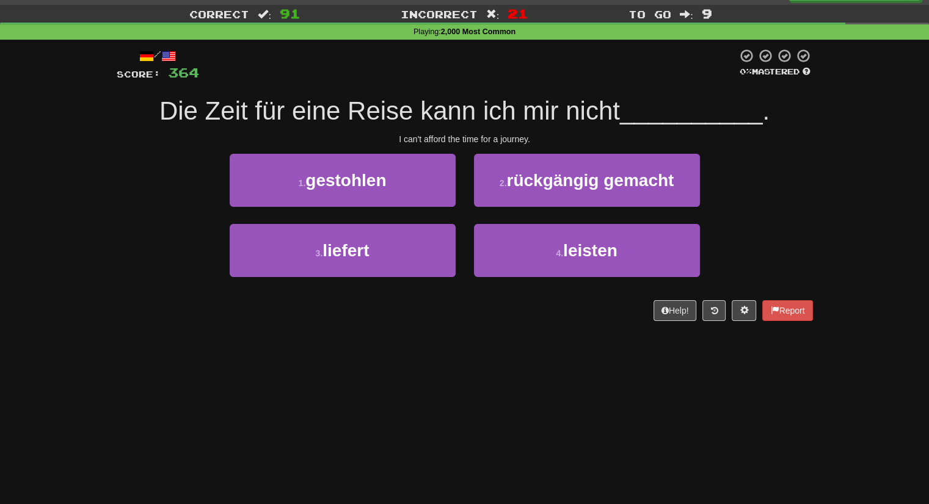
scroll to position [0, 0]
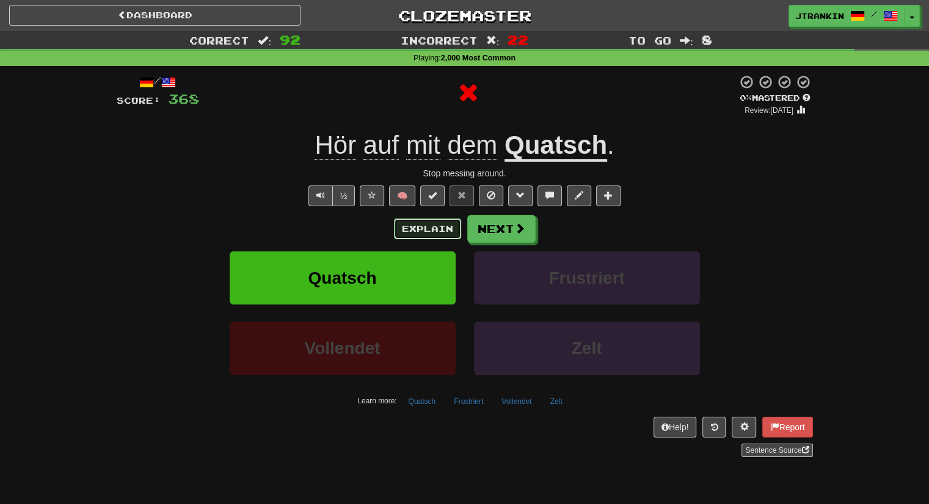
click at [431, 223] on button "Explain" at bounding box center [427, 229] width 67 height 21
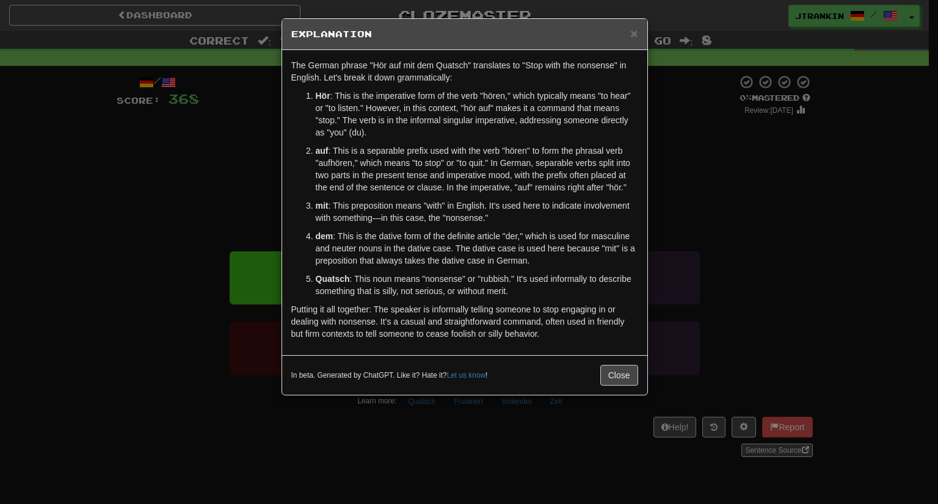
click at [807, 257] on div "× Explanation The German phrase "Hör auf mit dem Quatsch" translates to "Stop w…" at bounding box center [469, 252] width 938 height 504
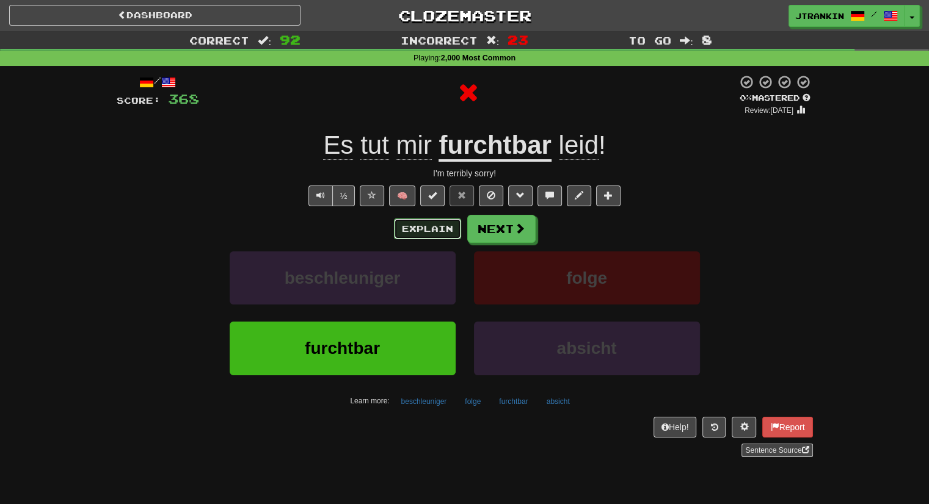
click at [432, 228] on button "Explain" at bounding box center [427, 229] width 67 height 21
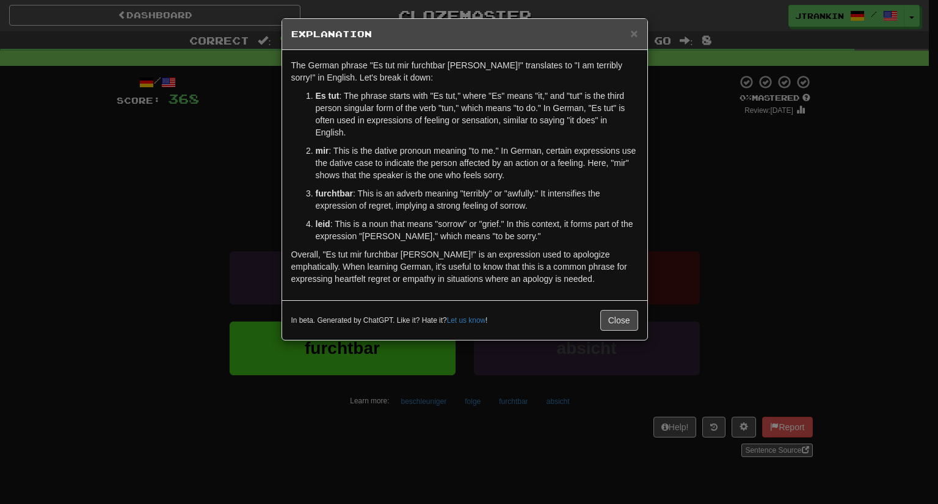
click at [899, 245] on div "× Explanation The German phrase "Es tut mir furchtbar leid!" translates to "I a…" at bounding box center [469, 252] width 938 height 504
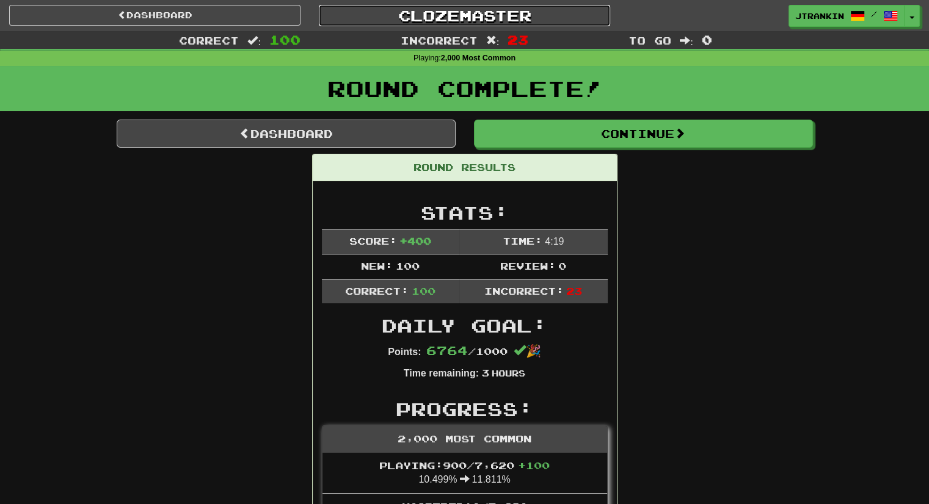
click at [498, 5] on link "Clozemaster" at bounding box center [464, 15] width 291 height 21
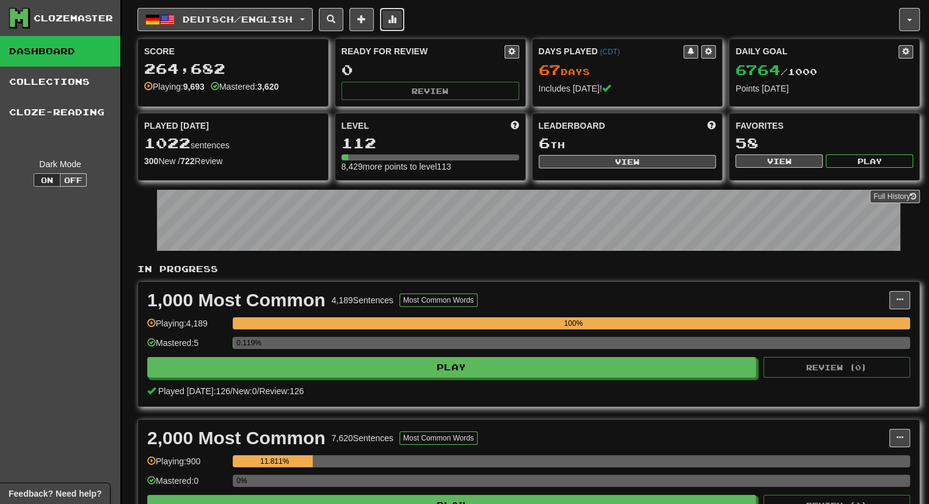
click at [396, 23] on span at bounding box center [392, 19] width 9 height 9
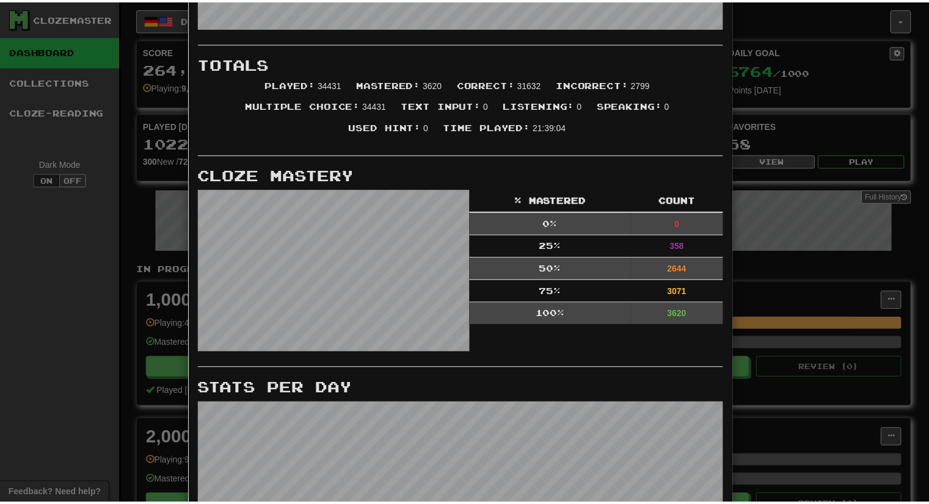
scroll to position [391, 0]
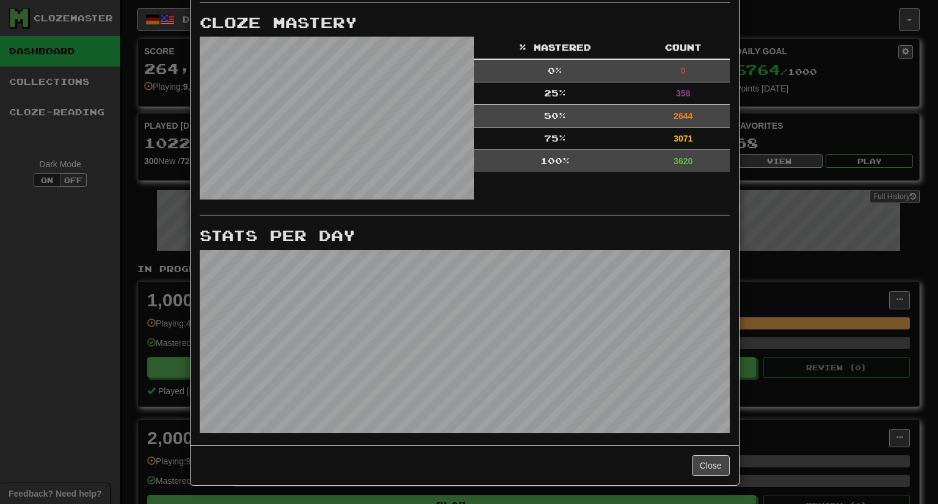
click at [840, 250] on div "× More Stats Review Forecast Totals Played : 34431 Mastered : 3620 Correct : 31…" at bounding box center [469, 252] width 938 height 504
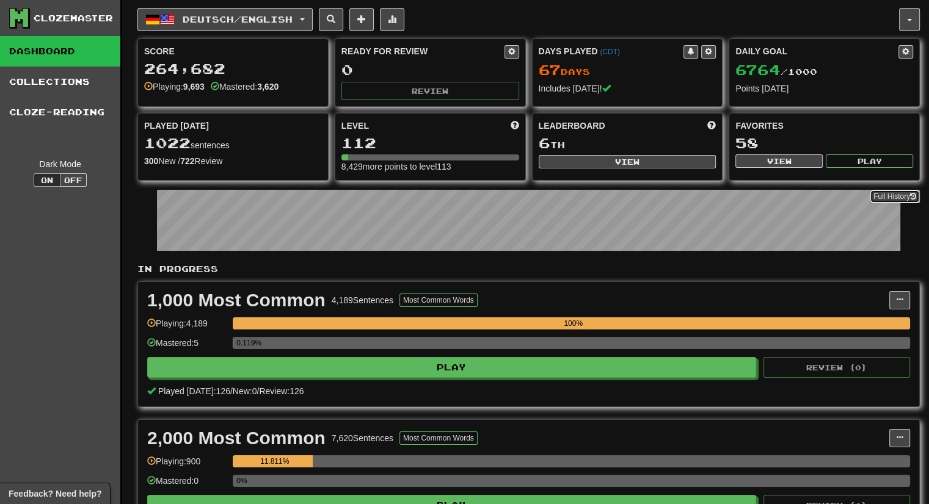
click at [890, 193] on link "Full History" at bounding box center [895, 196] width 50 height 13
